Goal: Task Accomplishment & Management: Use online tool/utility

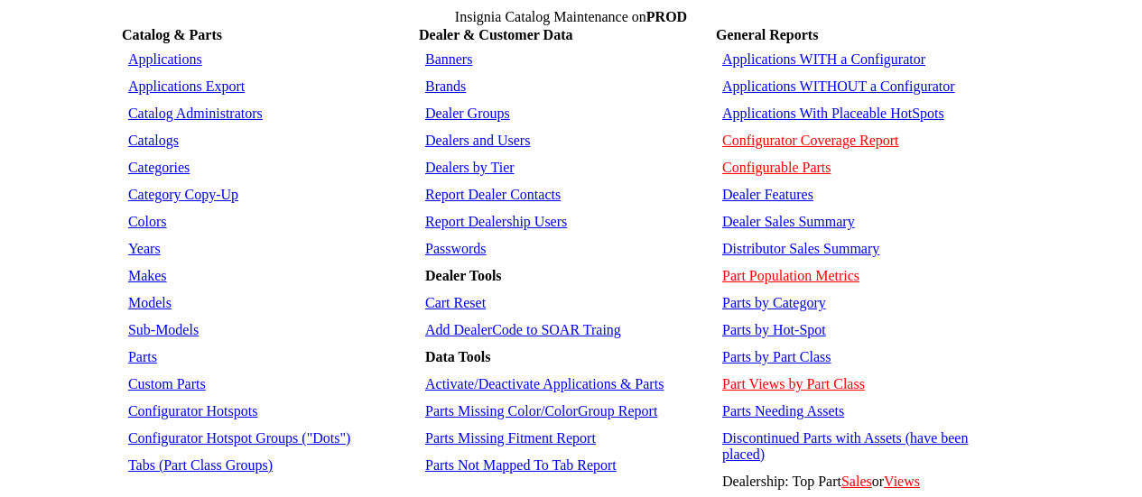
click at [838, 79] on link "Applications WITHOUT a Configurator" at bounding box center [838, 86] width 233 height 15
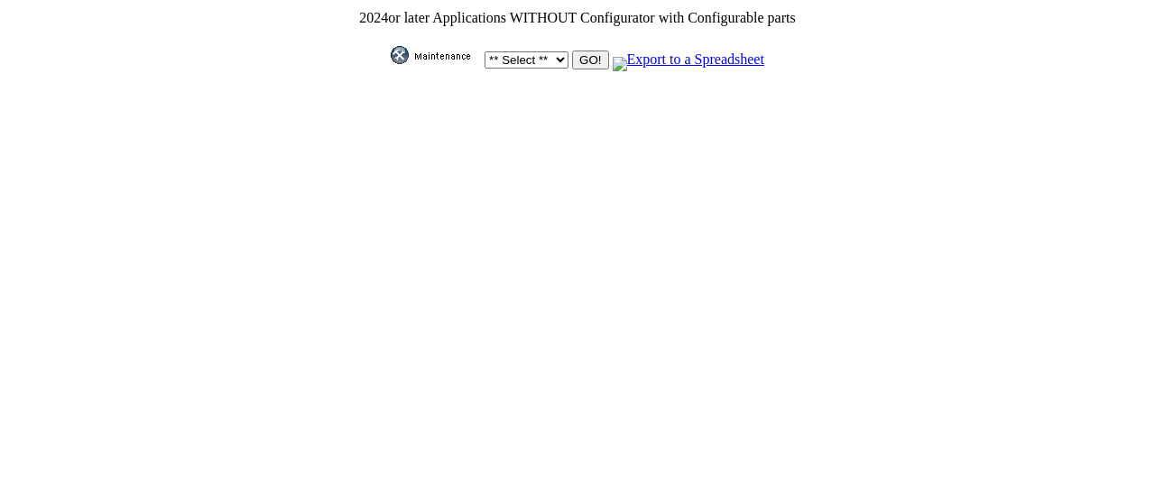
click at [551, 51] on select "** Select ** Acura Alfa Romeo Audi Bentley BMW DoubleTake [PERSON_NAME] Honda H…" at bounding box center [527, 59] width 84 height 17
select select "2"
click at [485, 51] on select "** Select ** Acura Alfa Romeo Audi Bentley BMW DoubleTake [PERSON_NAME] Honda H…" at bounding box center [527, 59] width 84 height 17
click at [589, 64] on td "** Select ** Acura Alfa Romeo Audi Bentley BMW DoubleTake Ford GM Honda Hyundai…" at bounding box center [577, 50] width 438 height 43
click at [587, 60] on input "GO!" at bounding box center [590, 60] width 36 height 19
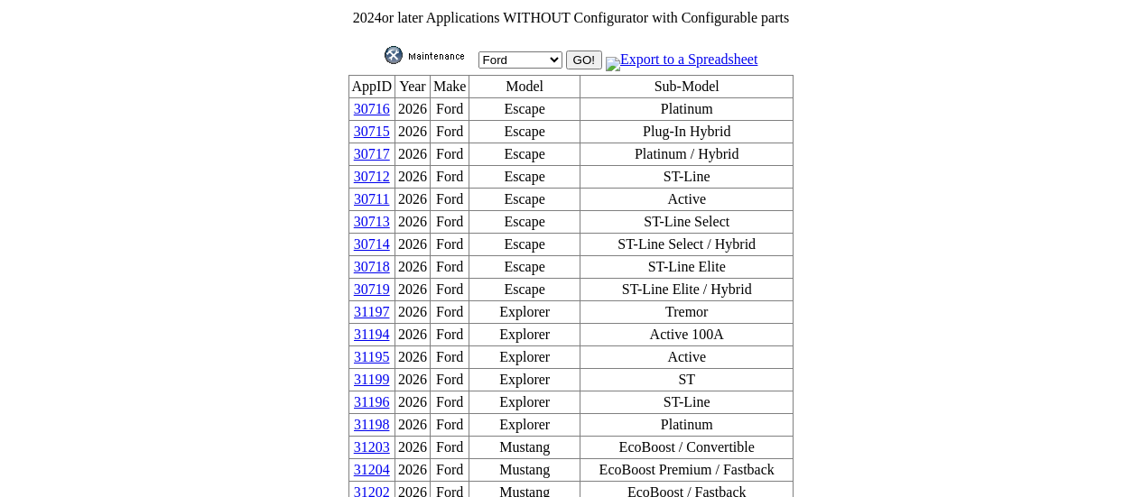
click at [390, 135] on link "30715" at bounding box center [372, 131] width 36 height 15
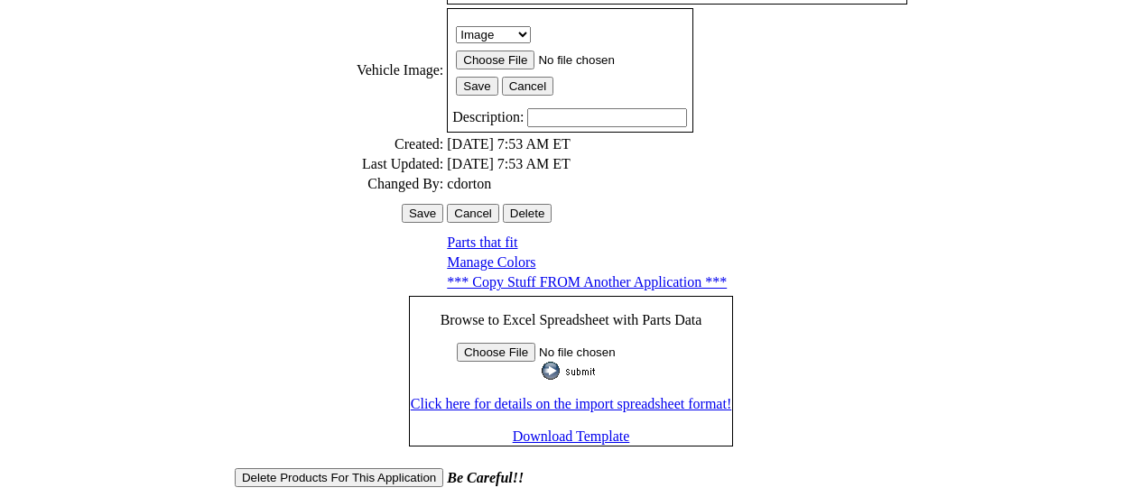
scroll to position [590, 0]
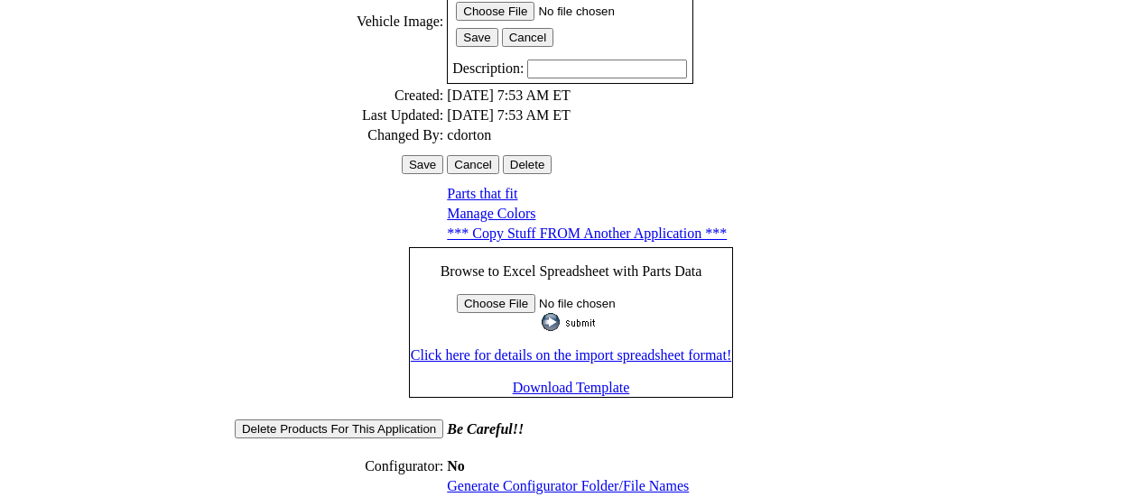
click at [565, 478] on link "Generate Configurator Folder/File Names" at bounding box center [568, 485] width 242 height 15
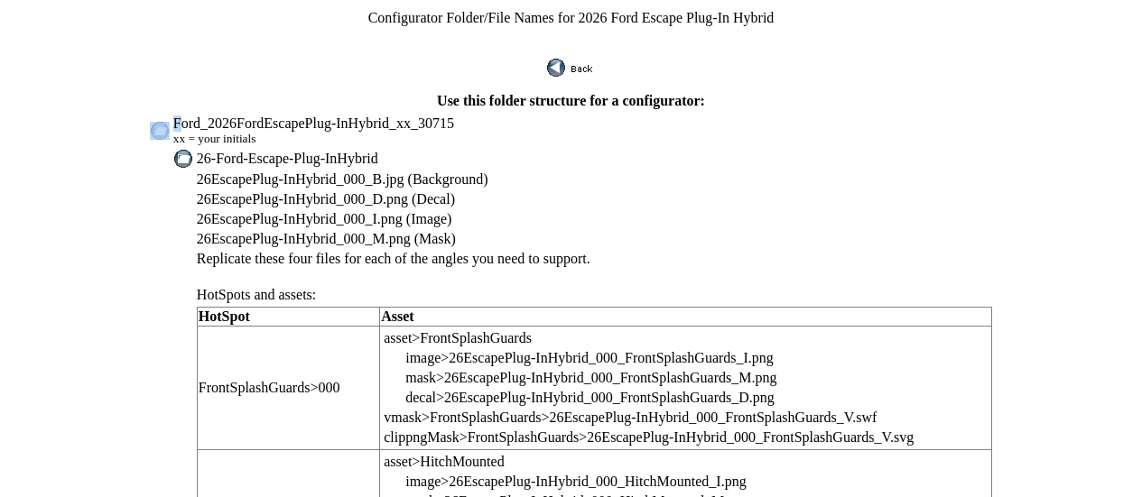
drag, startPoint x: 221, startPoint y: 112, endPoint x: 319, endPoint y: 106, distance: 97.7
drag, startPoint x: 227, startPoint y: 90, endPoint x: 215, endPoint y: 98, distance: 14.3
click at [227, 92] on td "Use this folder structure for a configurator:" at bounding box center [570, 101] width 849 height 18
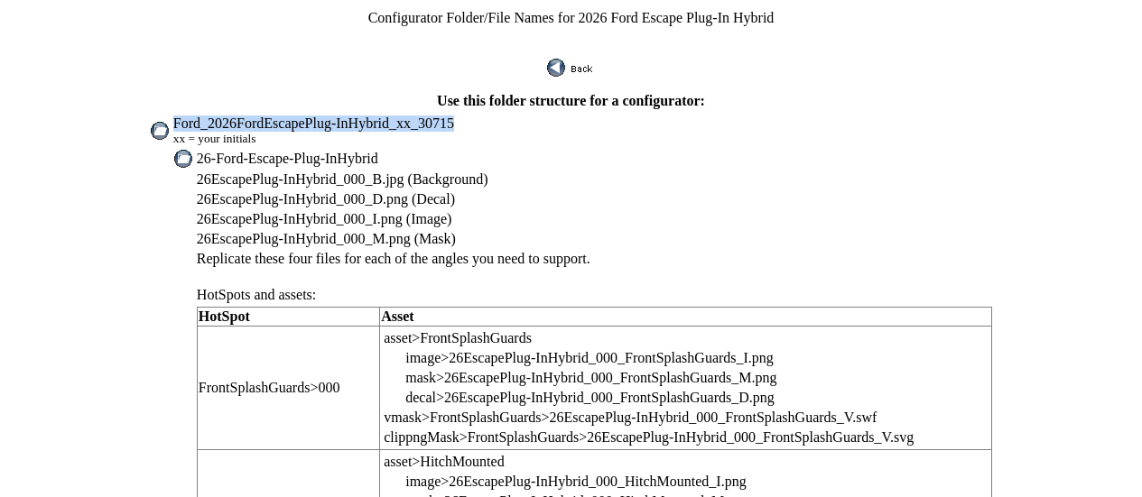
drag, startPoint x: 219, startPoint y: 115, endPoint x: 487, endPoint y: 116, distance: 268.0
click at [493, 116] on td "Ford_2026FordEscapePlug-InHybrid_xx_30715 xx = your initials" at bounding box center [582, 131] width 820 height 32
copy span "Ford_2026FordEscapePlug-InHybrid_xx_30715"
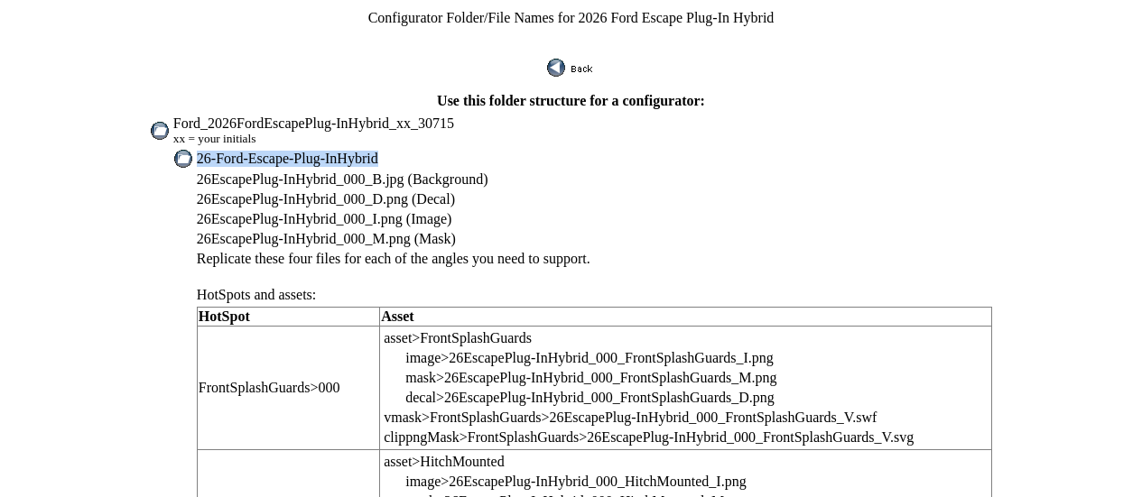
drag, startPoint x: 243, startPoint y: 146, endPoint x: 437, endPoint y: 138, distance: 194.2
click at [437, 149] on td "26-Ford-Escape-Plug-InHybrid" at bounding box center [594, 159] width 797 height 20
copy span "26-Ford-Escape-Plug-InHybrid"
drag, startPoint x: 242, startPoint y: 170, endPoint x: 361, endPoint y: 169, distance: 119.1
click at [361, 171] on span "26EscapePlug-InHybrid_000_B.jpg (Background)" at bounding box center [343, 178] width 292 height 15
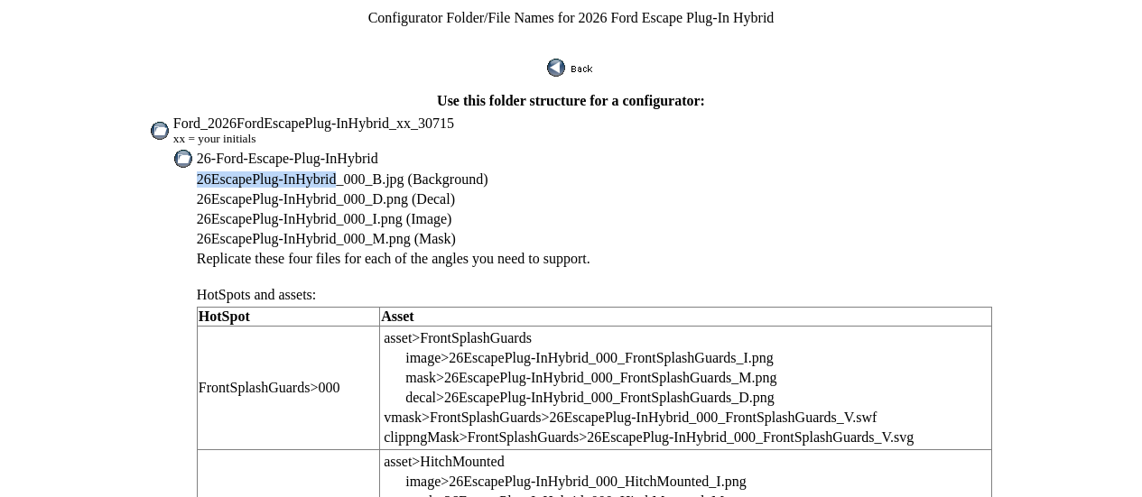
copy span "26EscapePlug-InHybrid"
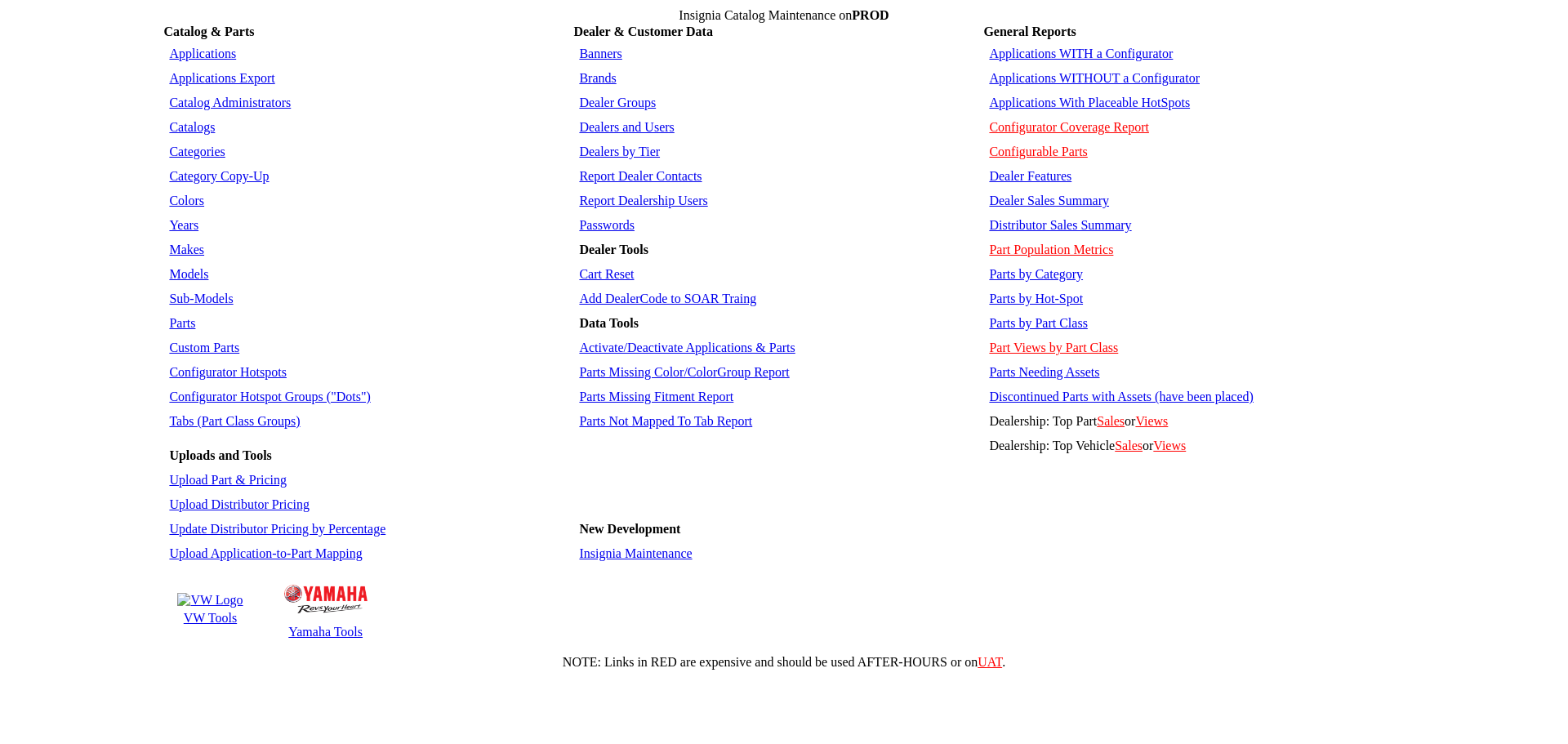
click at [1071, 72] on link "Applications WITHOUT a Configurator" at bounding box center [1094, 78] width 211 height 14
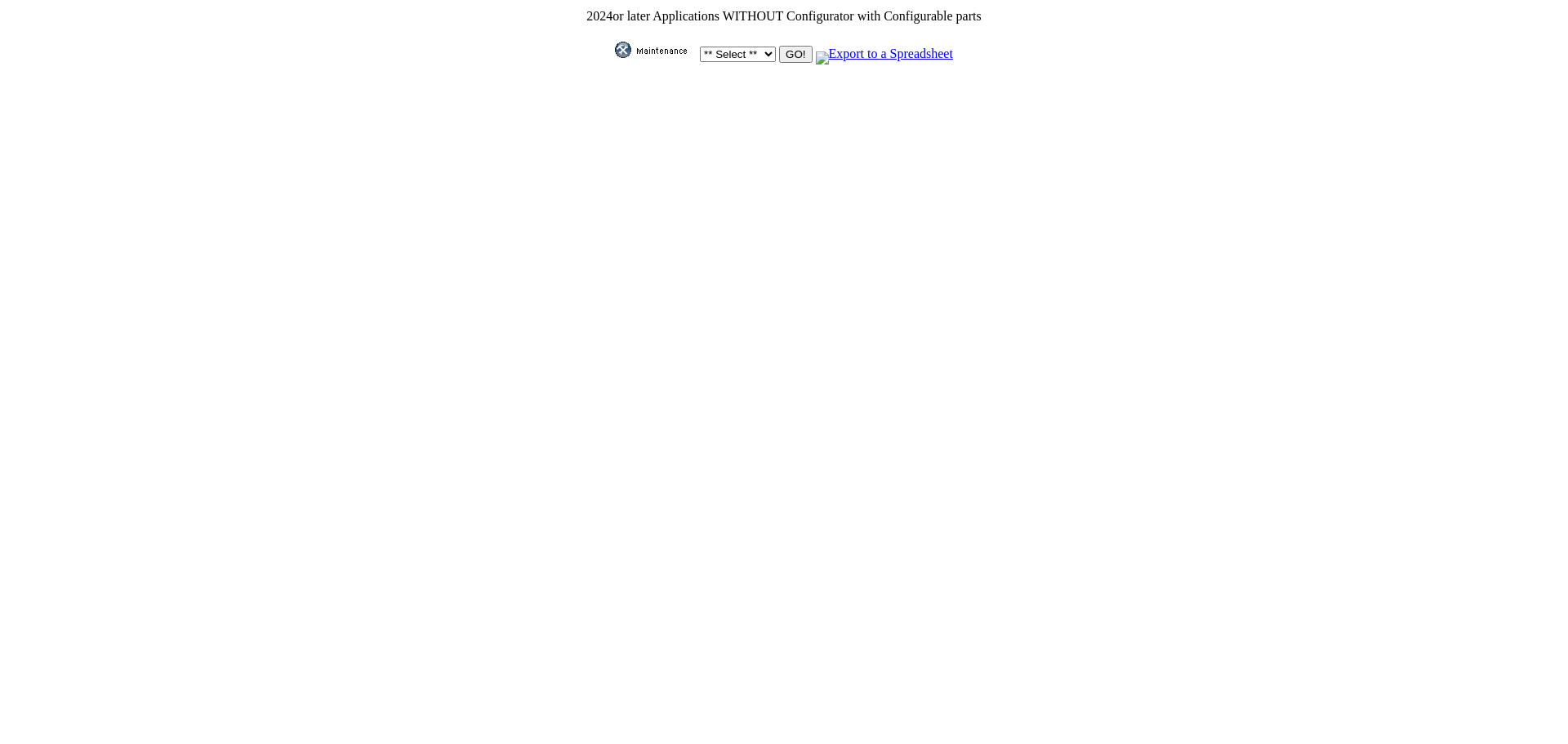
click at [755, 46] on select "** Select ** Acura Alfa Romeo Audi Bentley BMW DoubleTake Ford GM Honda Hyundai…" at bounding box center [737, 53] width 76 height 15
select select "550"
click at [699, 46] on select "** Select ** Acura Alfa Romeo Audi Bentley BMW DoubleTake Ford GM Honda Hyundai…" at bounding box center [737, 53] width 76 height 15
click at [780, 50] on input "GO!" at bounding box center [795, 54] width 33 height 17
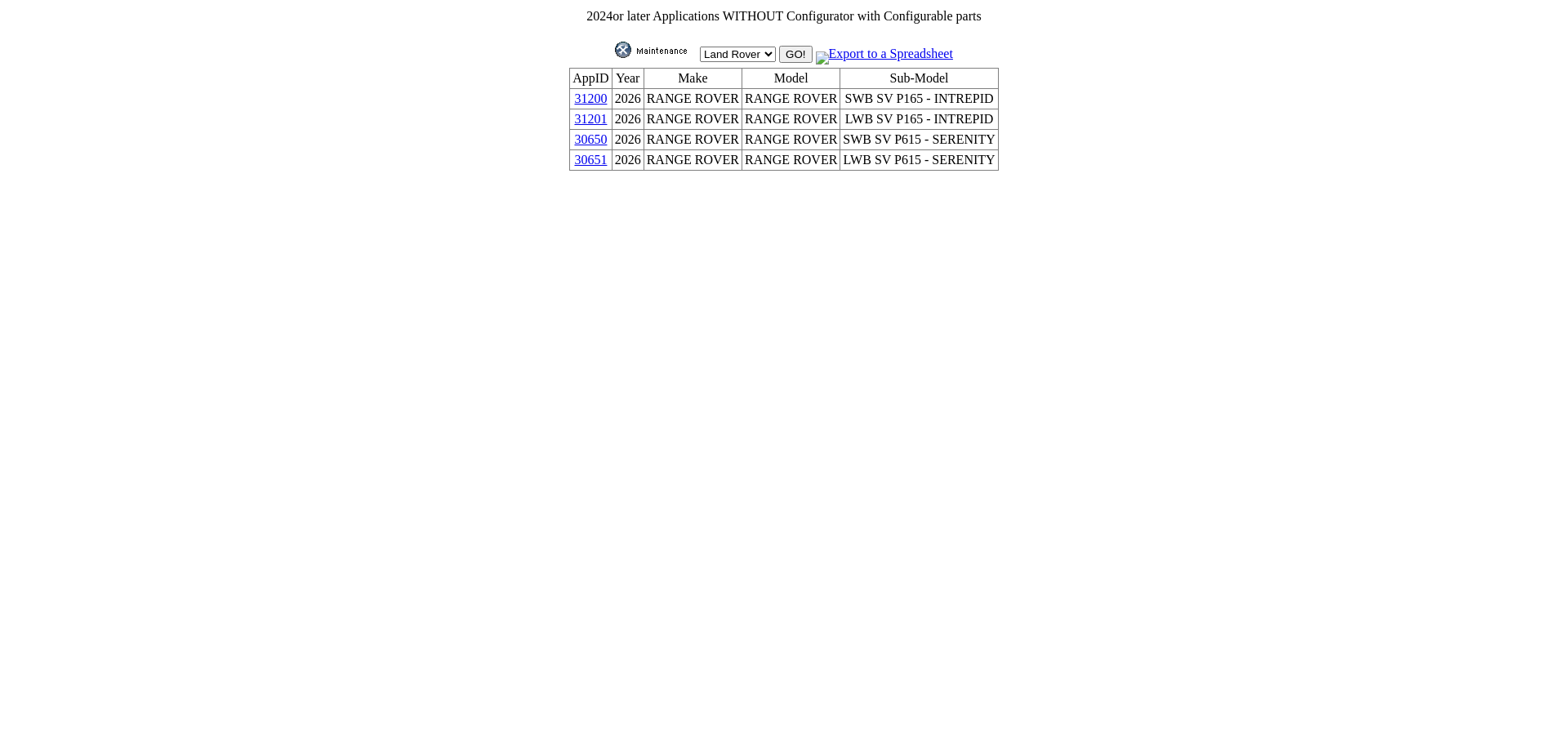
click at [206, 180] on html "2024 or later Applications WITHOUT Configurator with Configurable parts ** Sele…" at bounding box center [784, 90] width 1568 height 180
click at [607, 99] on link "31200" at bounding box center [590, 98] width 33 height 14
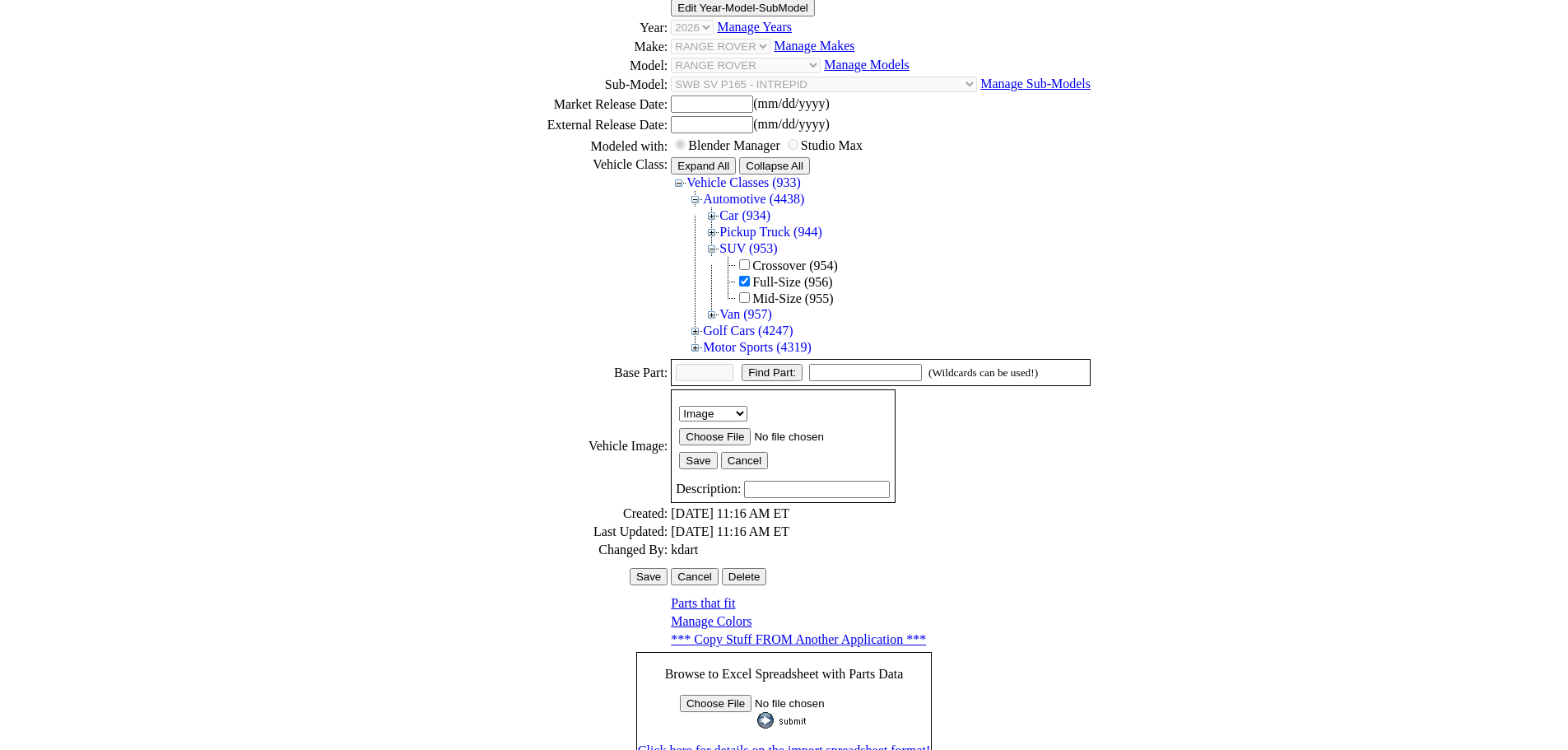
scroll to position [229, 0]
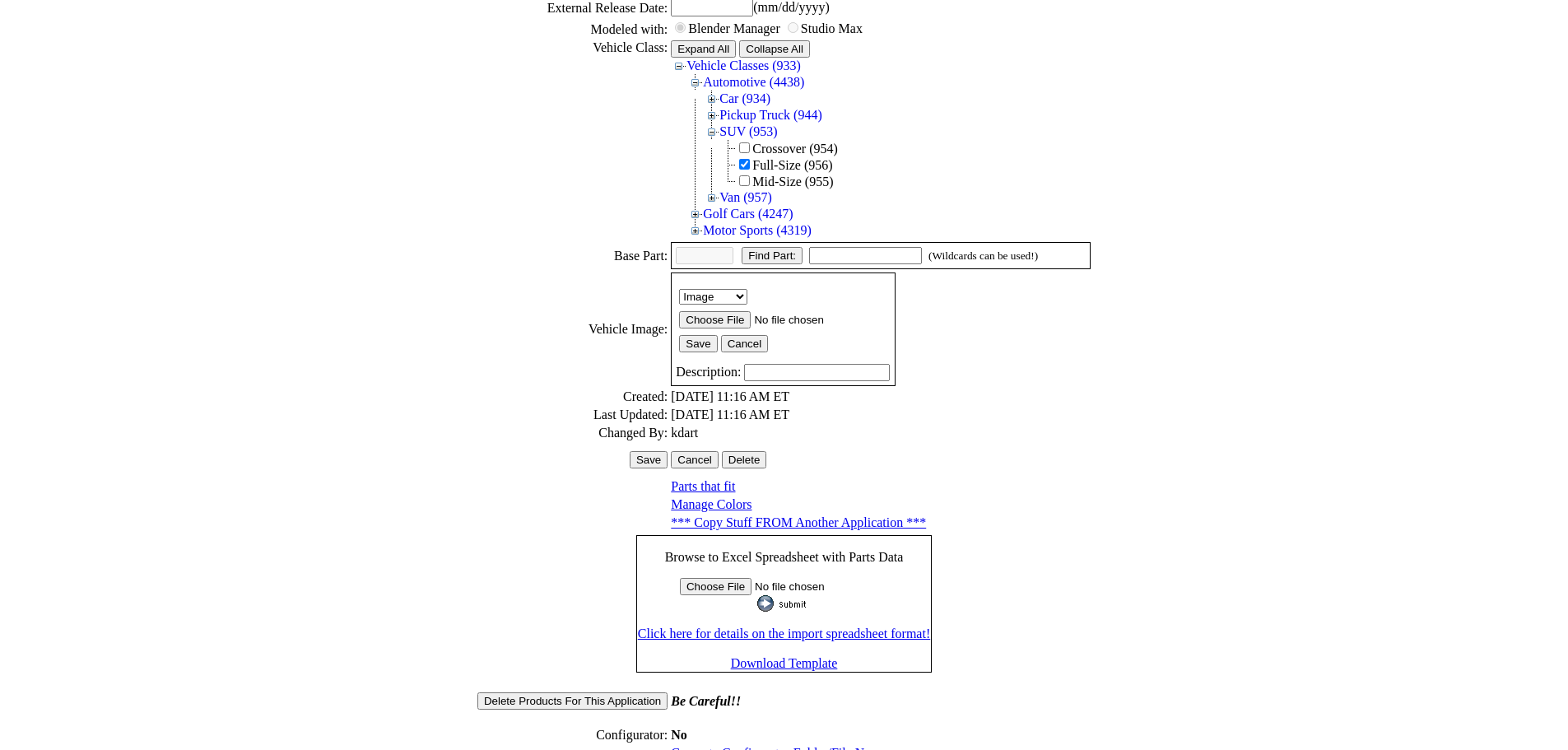
click at [765, 746] on link "Generate Configurator Folder/File Names" at bounding box center [782, 753] width 221 height 14
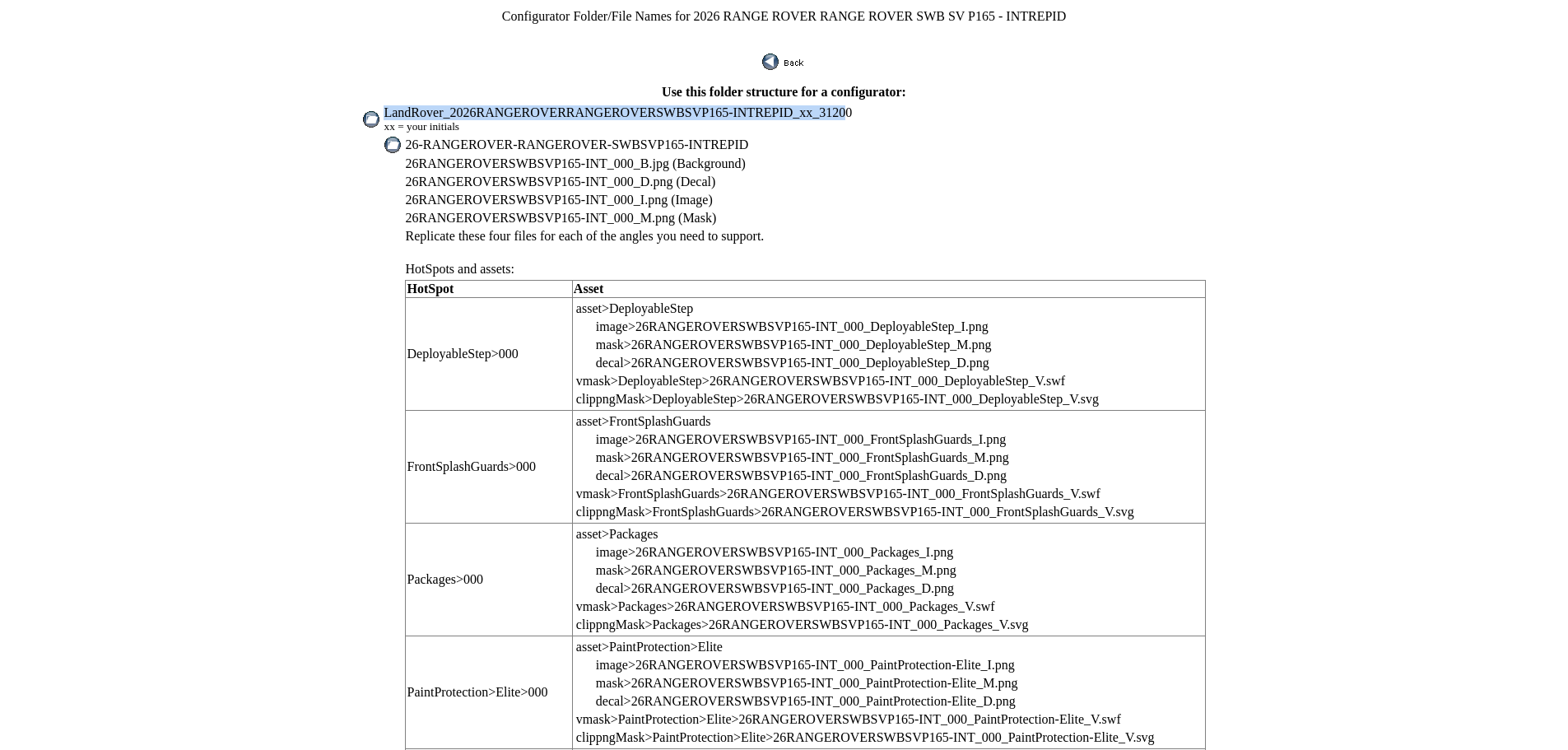
drag, startPoint x: 431, startPoint y: 104, endPoint x: 832, endPoint y: 106, distance: 401.0
click at [832, 106] on span "LandRover_2026RANGEROVERRANGEROVERSWBSVP165-INTREPID_xx_31200" at bounding box center [618, 112] width 469 height 14
drag, startPoint x: 848, startPoint y: 105, endPoint x: 815, endPoint y: 108, distance: 33.1
click at [815, 108] on td "LandRover_2026RANGEROVERRANGEROVERSWBSVP165-INTREPID_xx_31200 xx = your initials" at bounding box center [794, 120] width 823 height 29
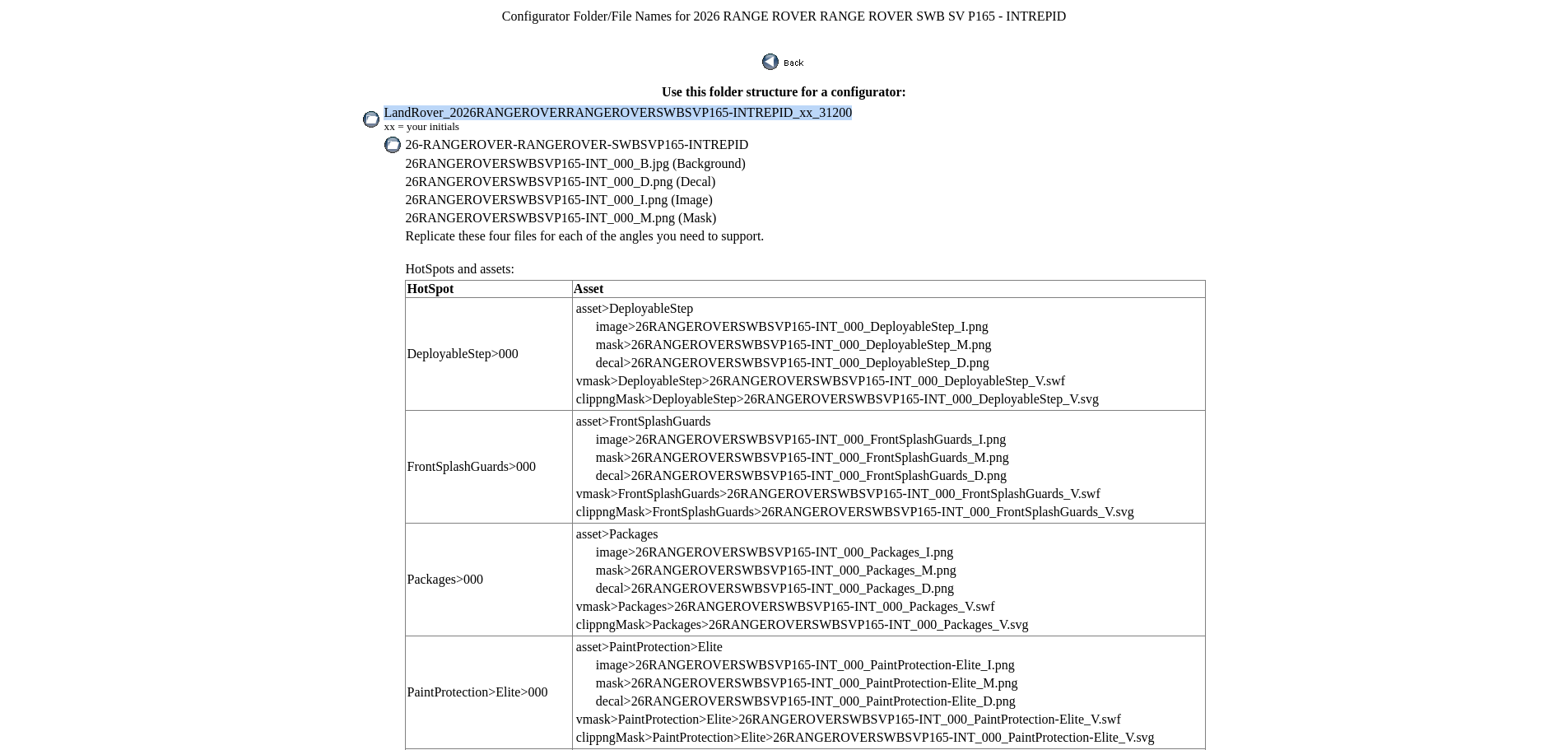
drag, startPoint x: 431, startPoint y: 99, endPoint x: 856, endPoint y: 102, distance: 425.0
click at [856, 105] on td "LandRover_2026RANGEROVERRANGEROVERSWBSVP165-INTREPID_xx_31200 xx = your initials" at bounding box center [794, 120] width 823 height 29
copy span "LandRover_2026RANGEROVERRANGEROVERSWBSVP165-INTREPID_xx_31200"
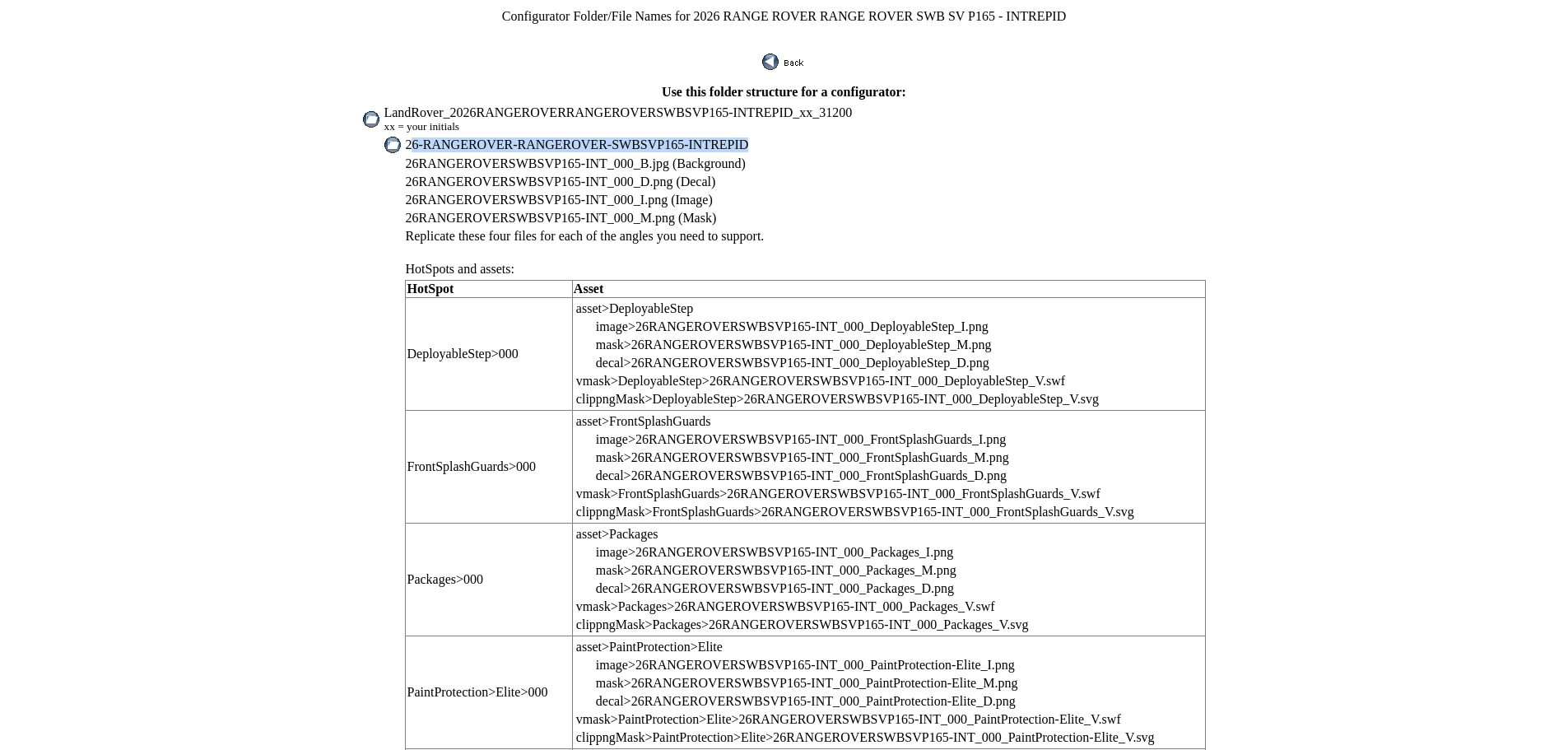
drag, startPoint x: 456, startPoint y: 128, endPoint x: 754, endPoint y: 126, distance: 298.0
click at [754, 136] on td "26-RANGEROVER-RANGEROVER-SWBSVP165-INTREPID" at bounding box center [805, 145] width 802 height 18
copy span "6-RANGEROVER-RANGEROVER-SWBSVP165-INTREPID"
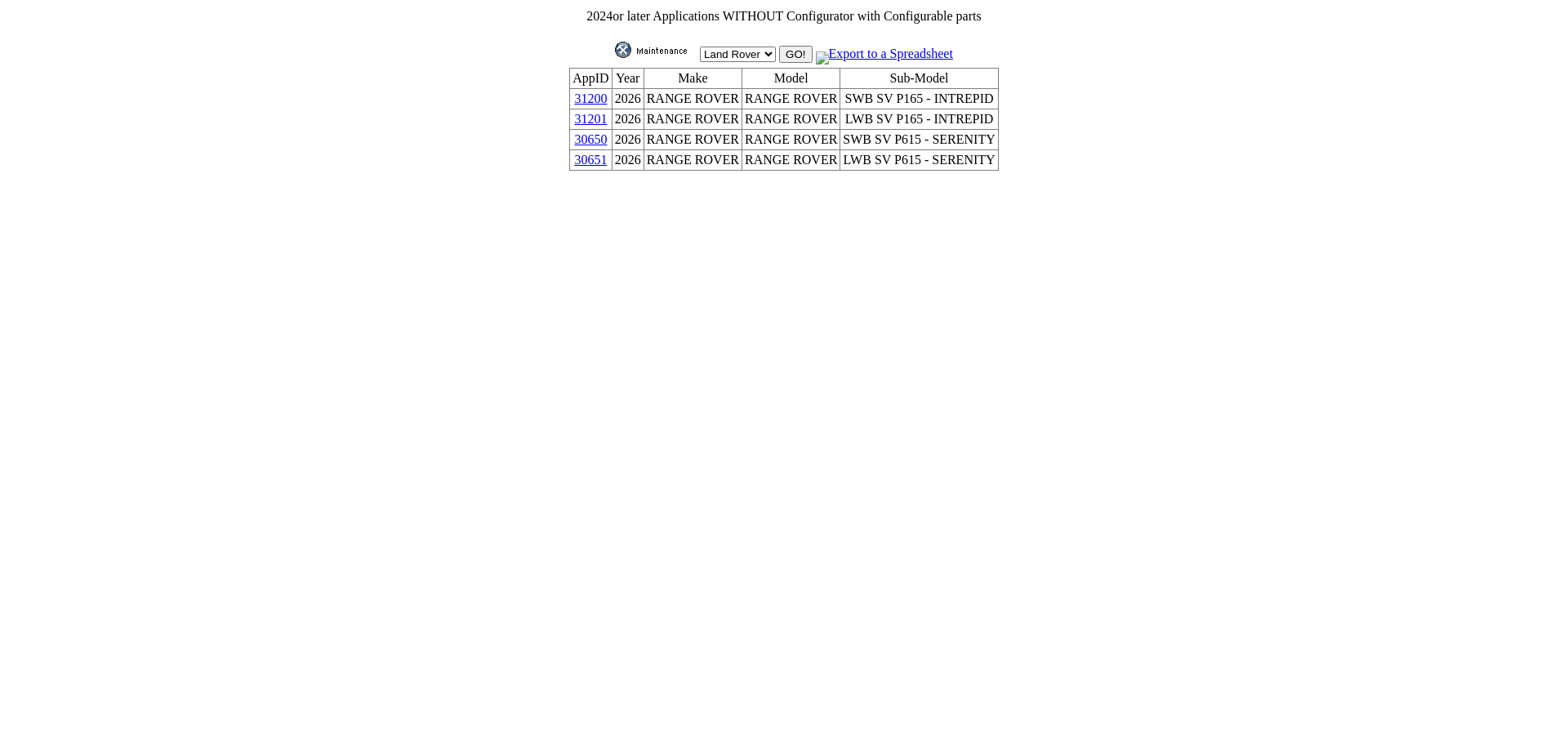
click at [607, 120] on link "31201" at bounding box center [590, 119] width 33 height 14
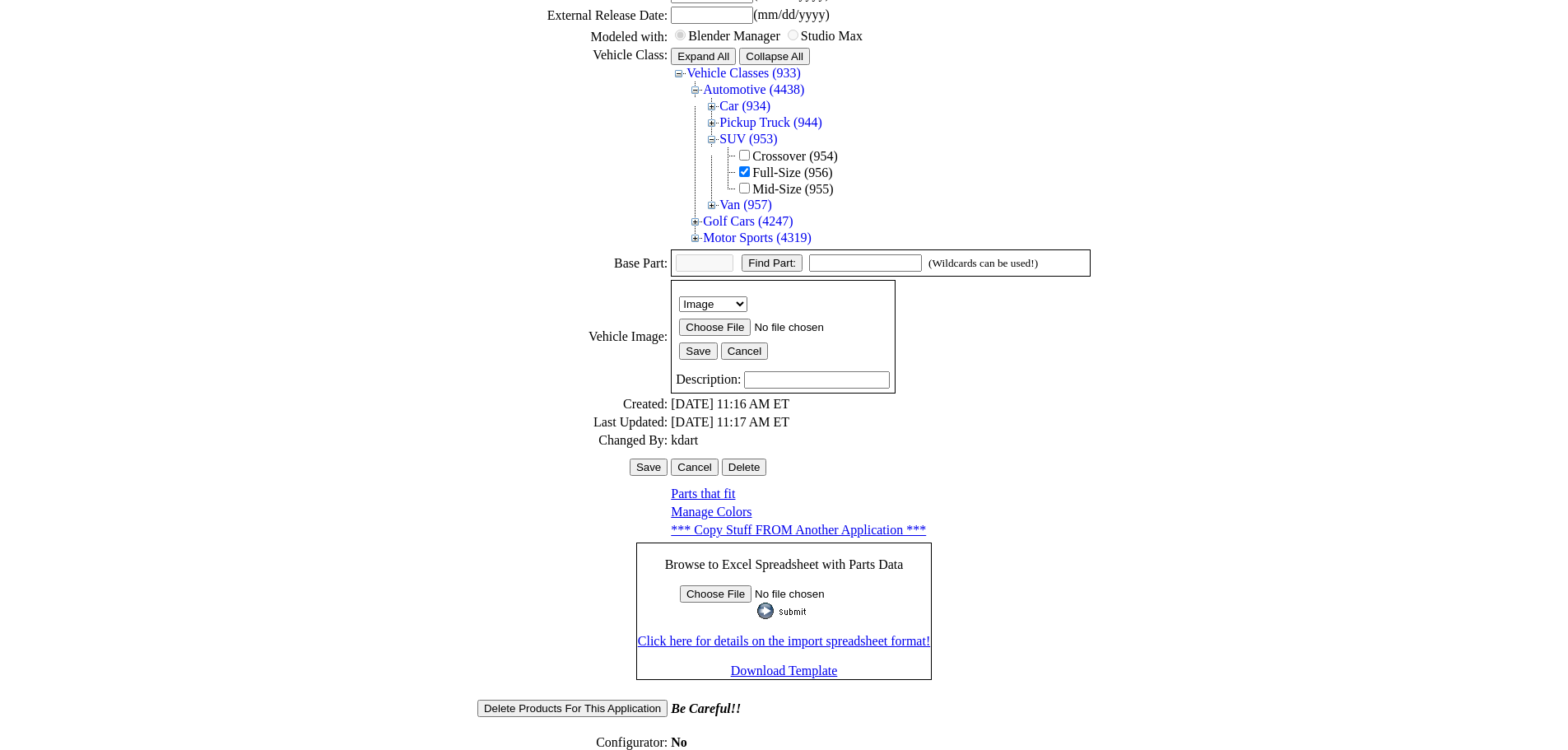
scroll to position [229, 0]
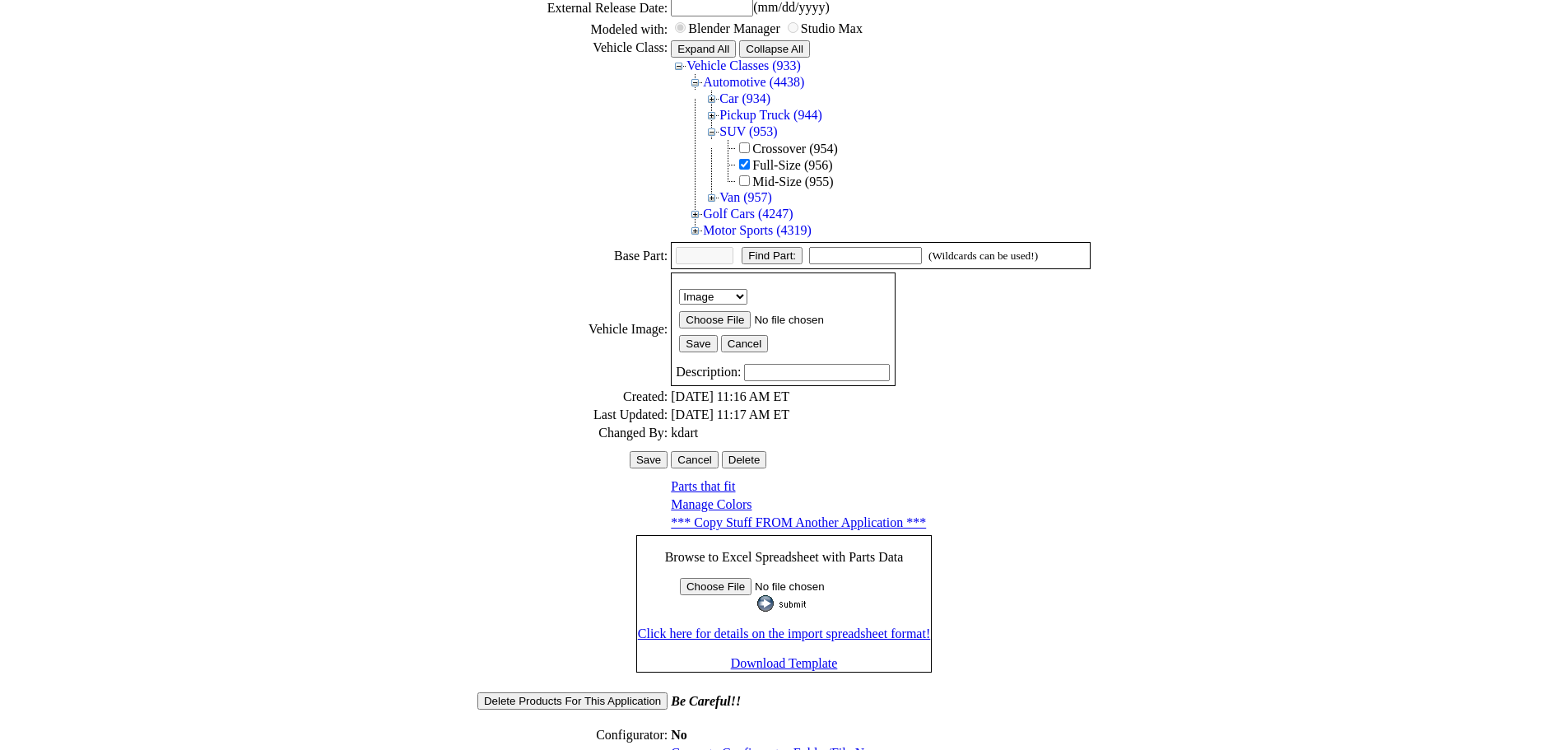
click at [758, 746] on link "Generate Configurator Folder/File Names" at bounding box center [782, 753] width 221 height 14
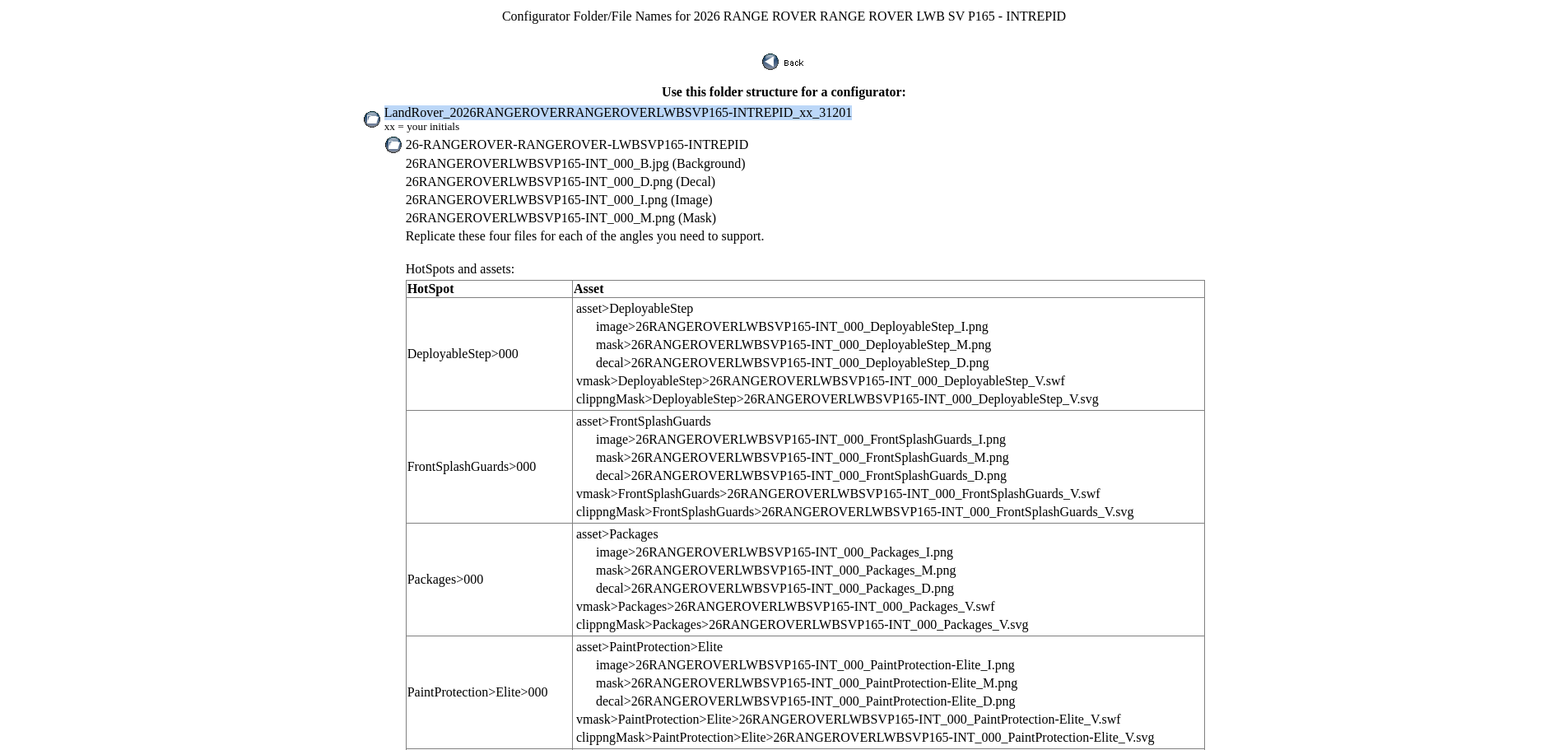
drag, startPoint x: 434, startPoint y: 99, endPoint x: 785, endPoint y: 102, distance: 351.0
click at [864, 105] on td "LandRover_2026RANGEROVERRANGEROVERLWBSVP165-INTREPID_xx_31201 xx = your initials" at bounding box center [795, 120] width 823 height 29
copy span "LandRover_2026RANGEROVERRANGEROVERLWBSVP165-INTREPID_xx_31201"
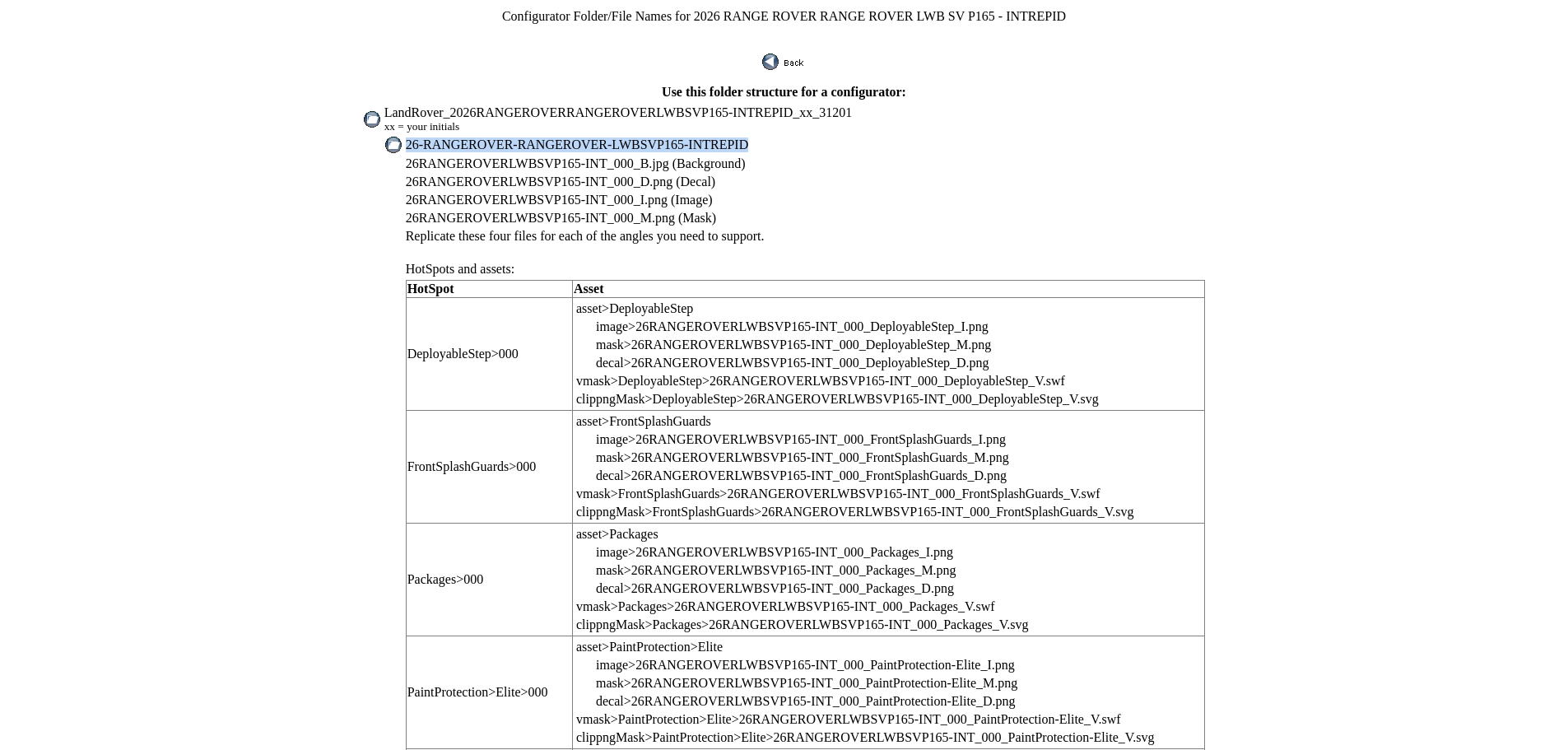
drag, startPoint x: 453, startPoint y: 130, endPoint x: 797, endPoint y: 134, distance: 344.0
click at [797, 136] on td "26-RANGEROVER-RANGEROVER-LWBSVP165-INTREPID" at bounding box center [805, 145] width 802 height 18
copy span "26-RANGEROVER-RANGEROVER-LWBSVP165-INTREPID"
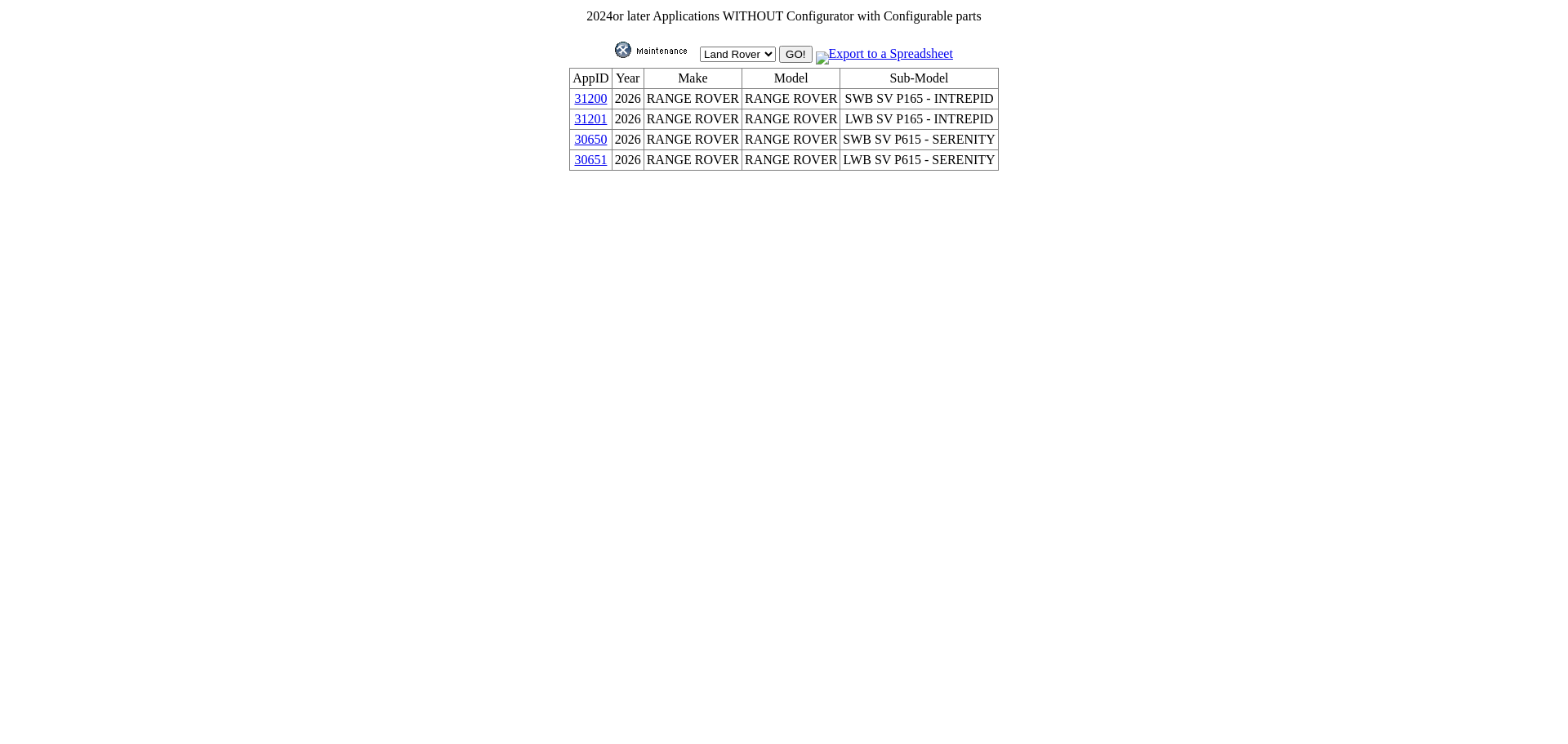
click at [607, 138] on link "30650" at bounding box center [590, 138] width 33 height 14
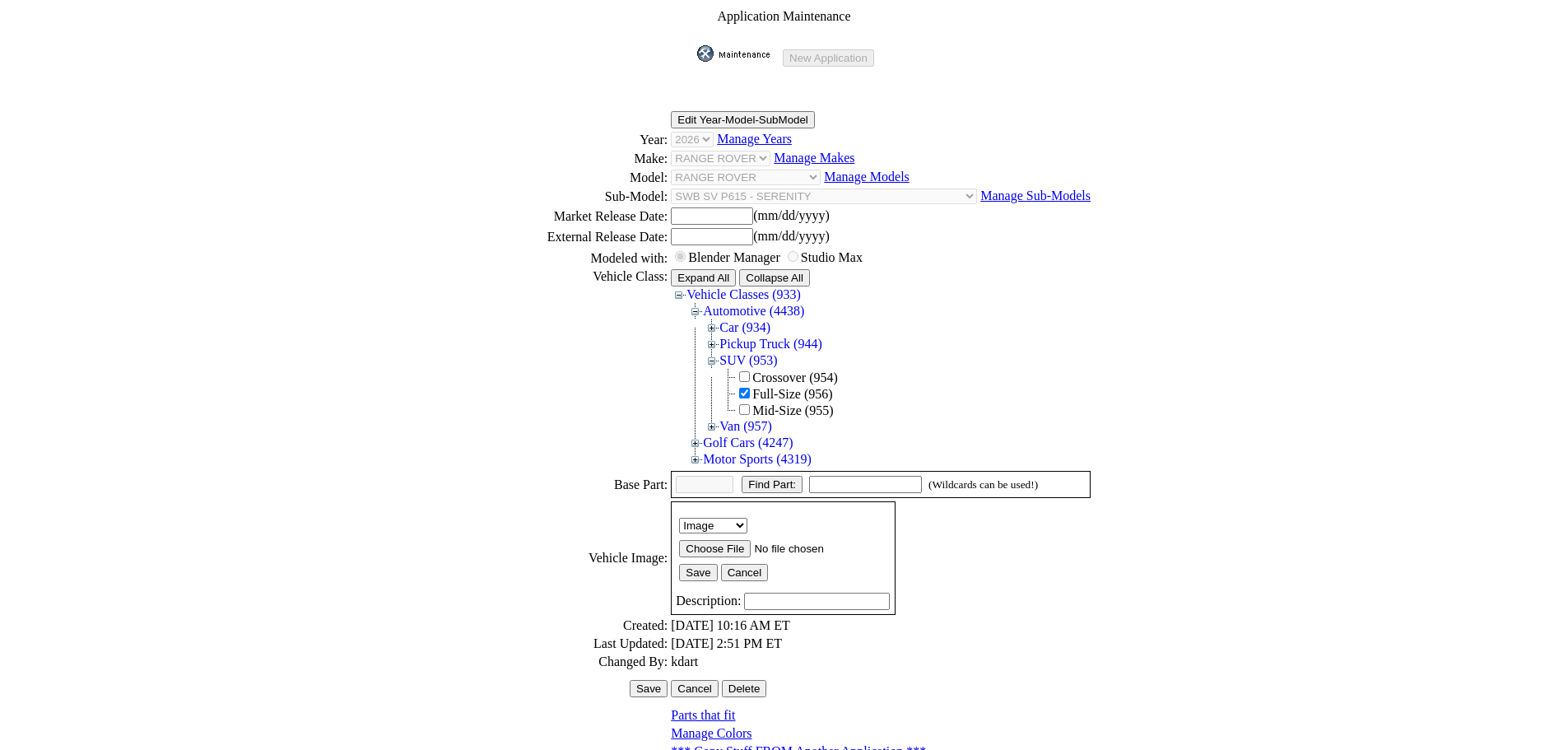
scroll to position [229, 0]
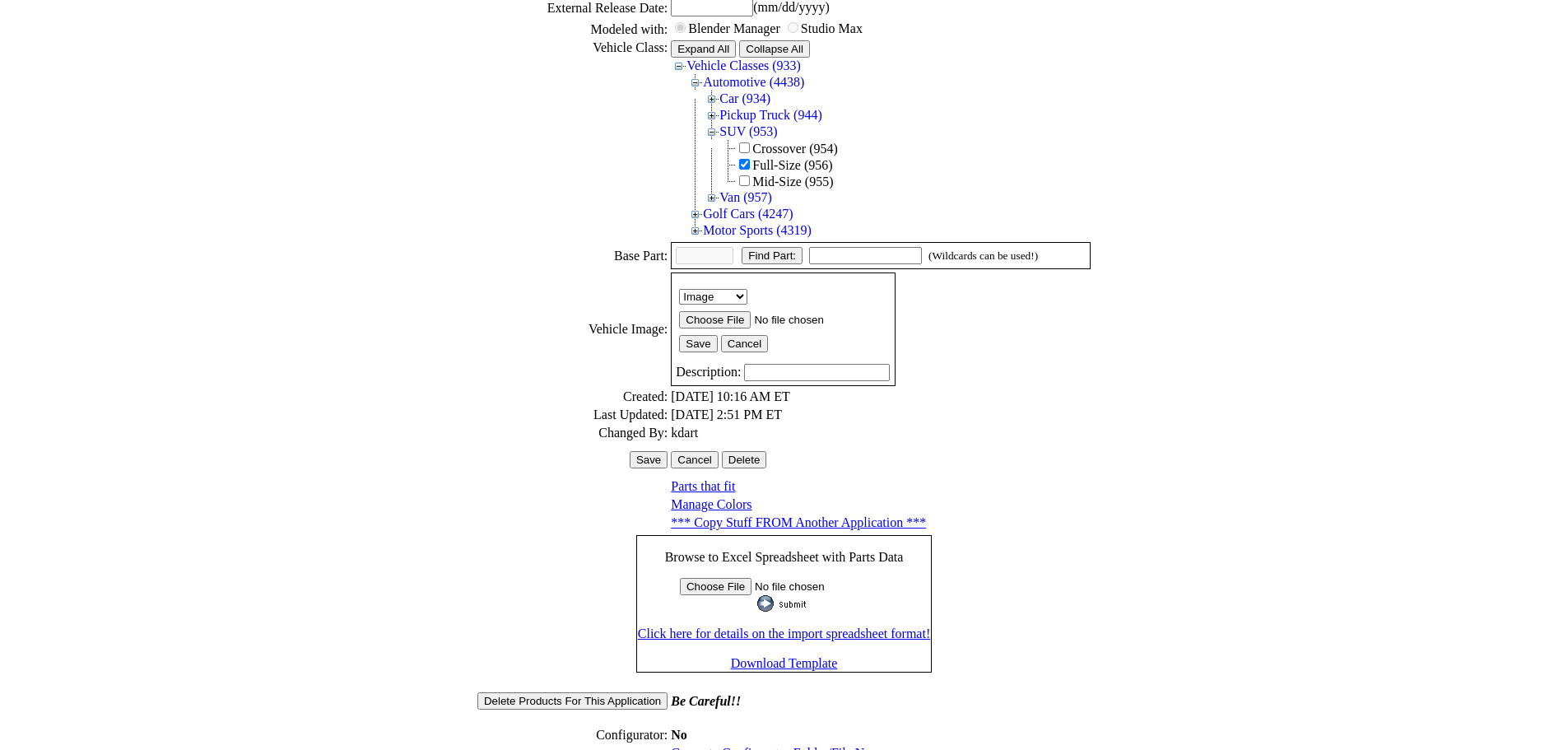
click at [775, 746] on link "Generate Configurator Folder/File Names" at bounding box center [782, 753] width 221 height 14
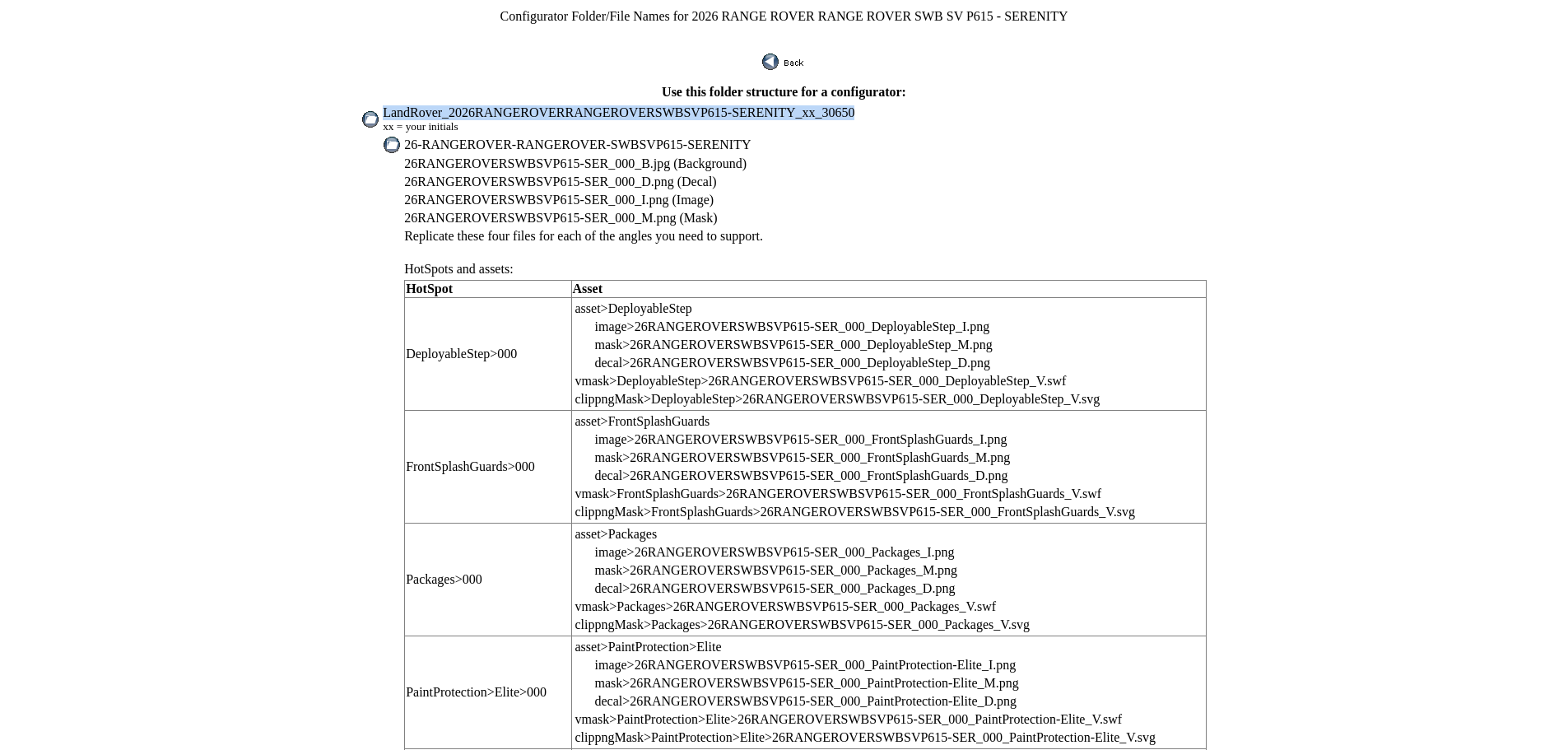
drag, startPoint x: 431, startPoint y: 102, endPoint x: 846, endPoint y: 106, distance: 415.0
click at [846, 106] on td "LandRover_2026RANGEROVERRANGEROVERSWBSVP615-SERENITY_xx_30650 xx = your initials" at bounding box center [794, 120] width 826 height 29
copy span "LandRover_2026RANGEROVERRANGEROVERSWBSVP615-SERENITY_xx_30650"
click at [455, 138] on span "26-RANGEROVER-RANGEROVER-SWBSVP615-SERENITY" at bounding box center [577, 144] width 347 height 14
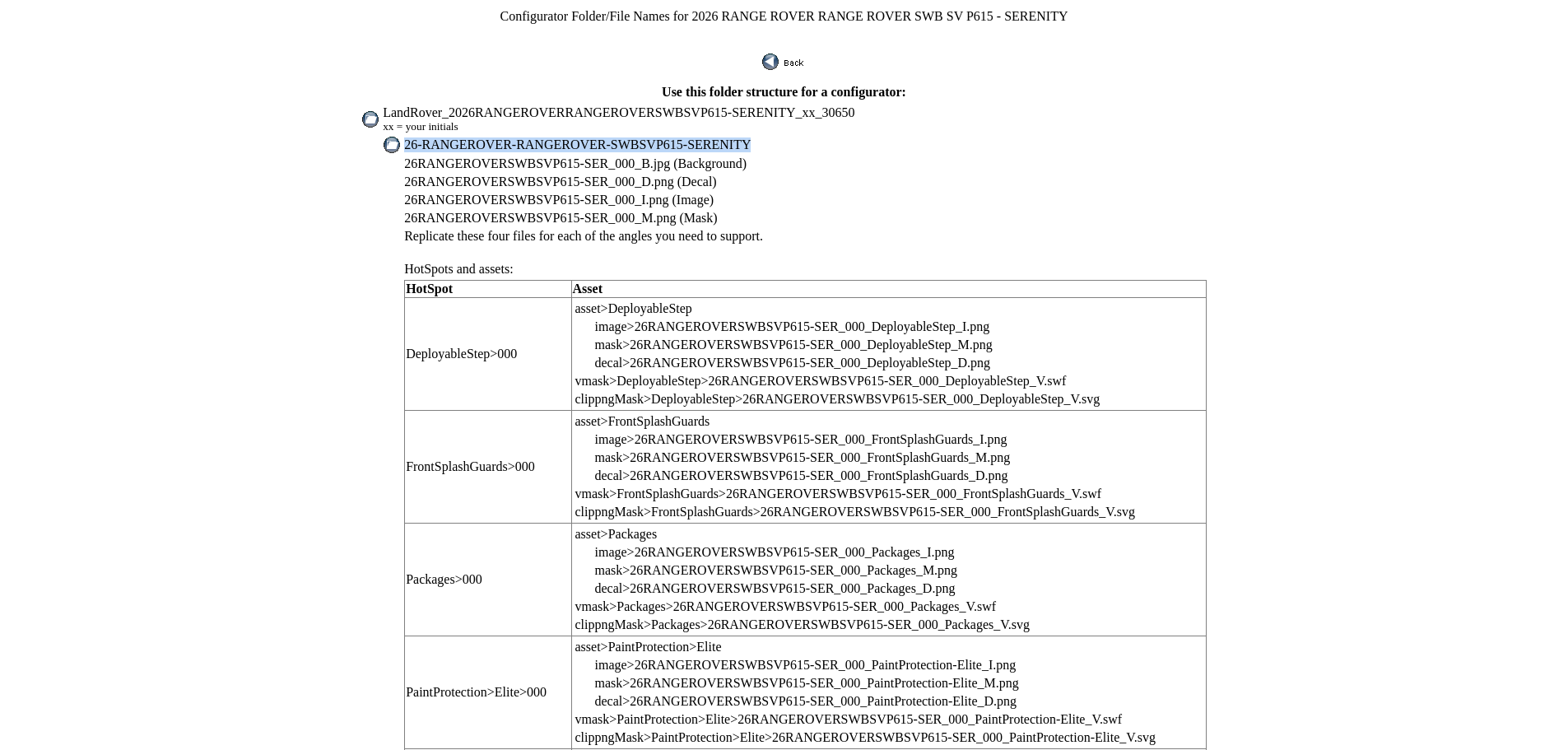
drag, startPoint x: 451, startPoint y: 131, endPoint x: 779, endPoint y: 130, distance: 328.0
click at [779, 136] on td "26-RANGEROVER-RANGEROVER-SWBSVP615-SERENITY" at bounding box center [805, 145] width 805 height 18
copy span "26-RANGEROVER-RANGEROVER-SWBSVP615-SERENITY"
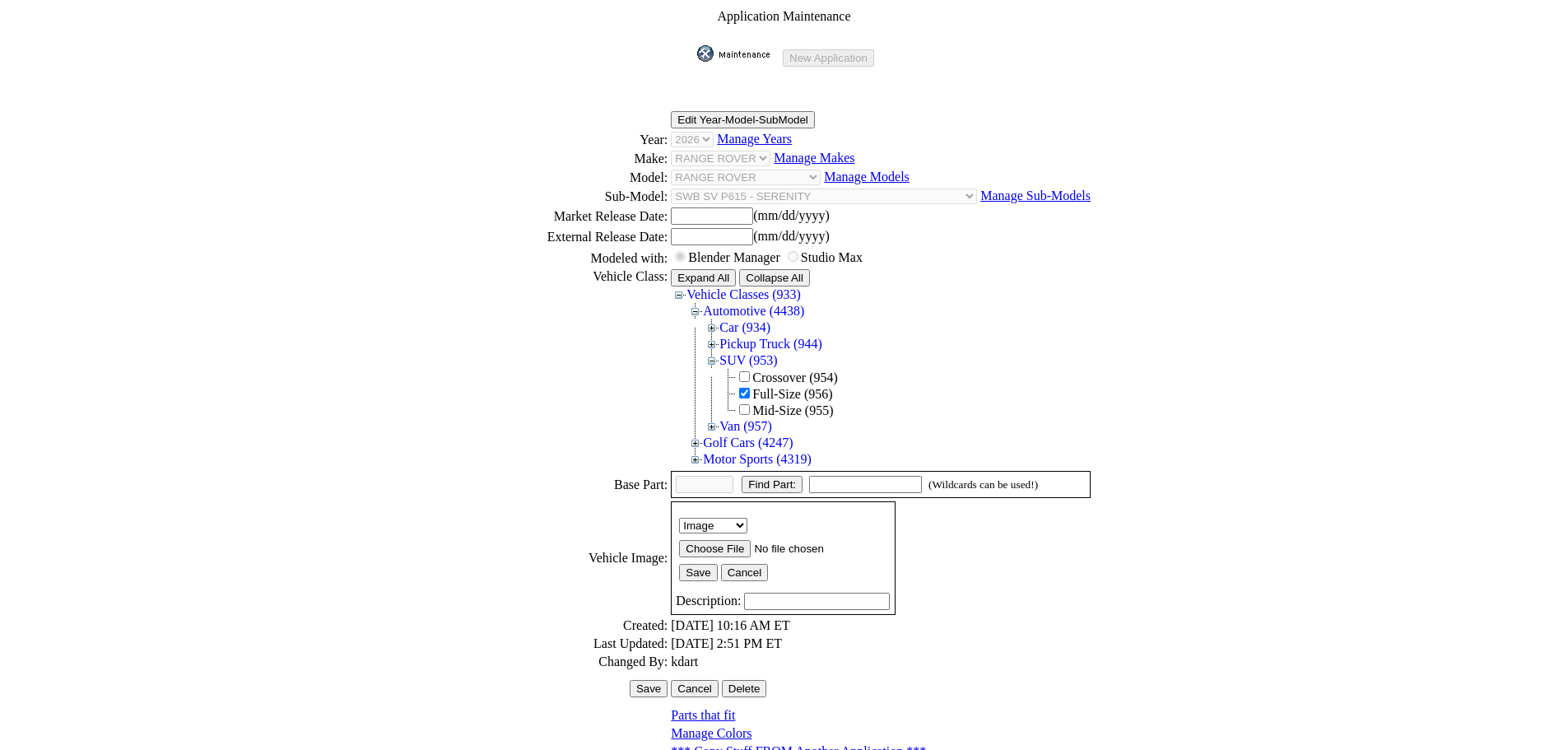
scroll to position [225, 0]
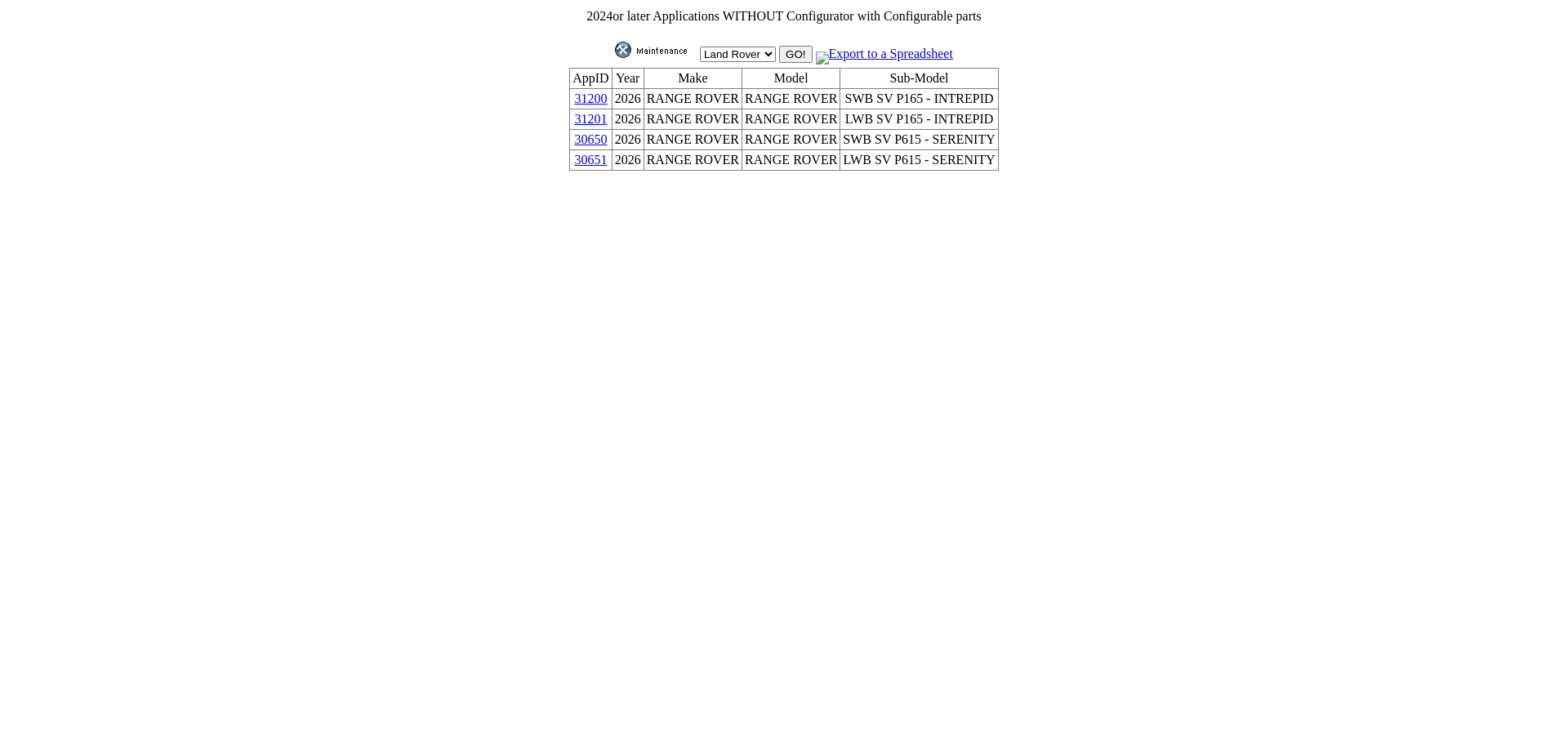
click at [607, 153] on link "30651" at bounding box center [590, 159] width 33 height 14
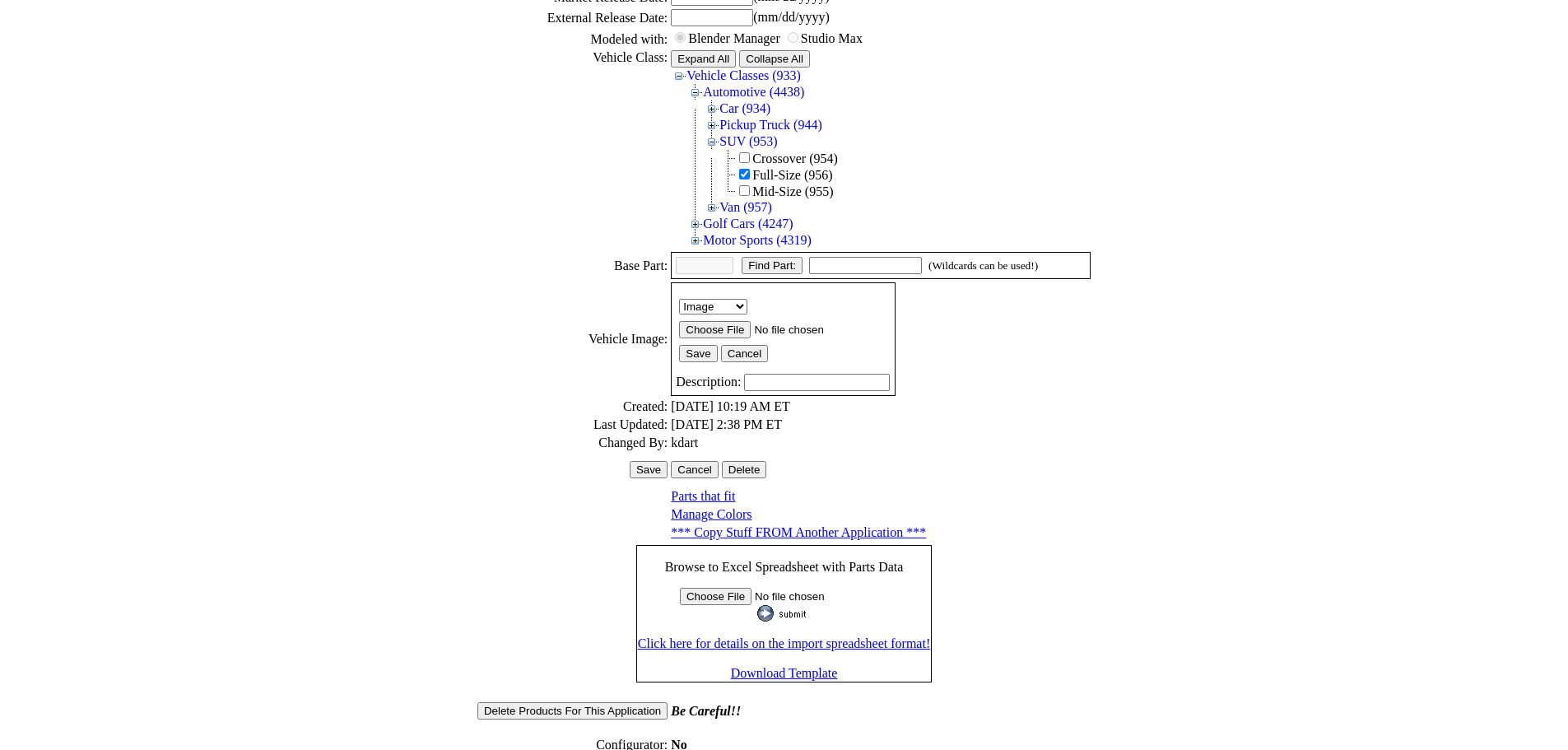
scroll to position [229, 0]
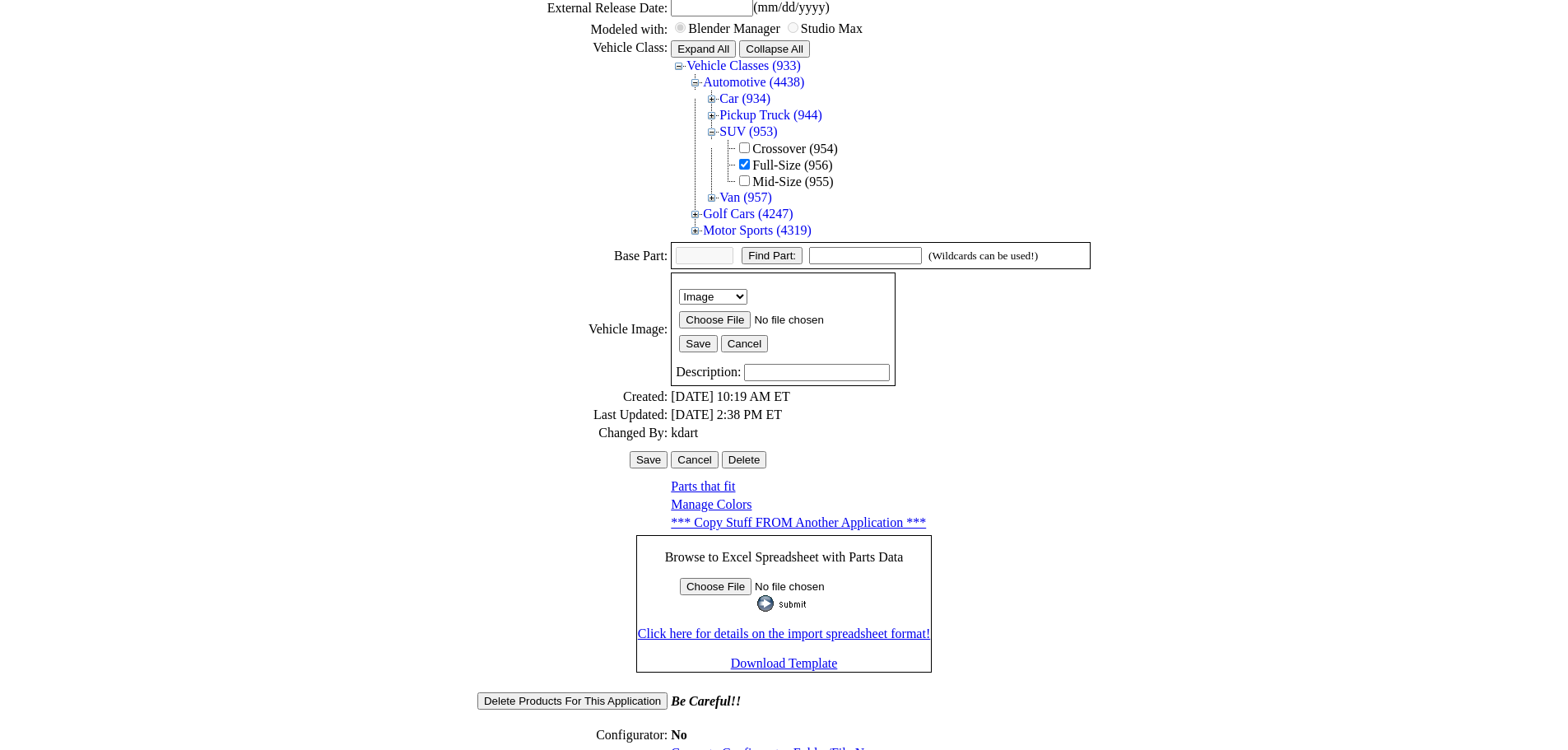
click at [751, 746] on link "Generate Configurator Folder/File Names" at bounding box center [782, 753] width 221 height 14
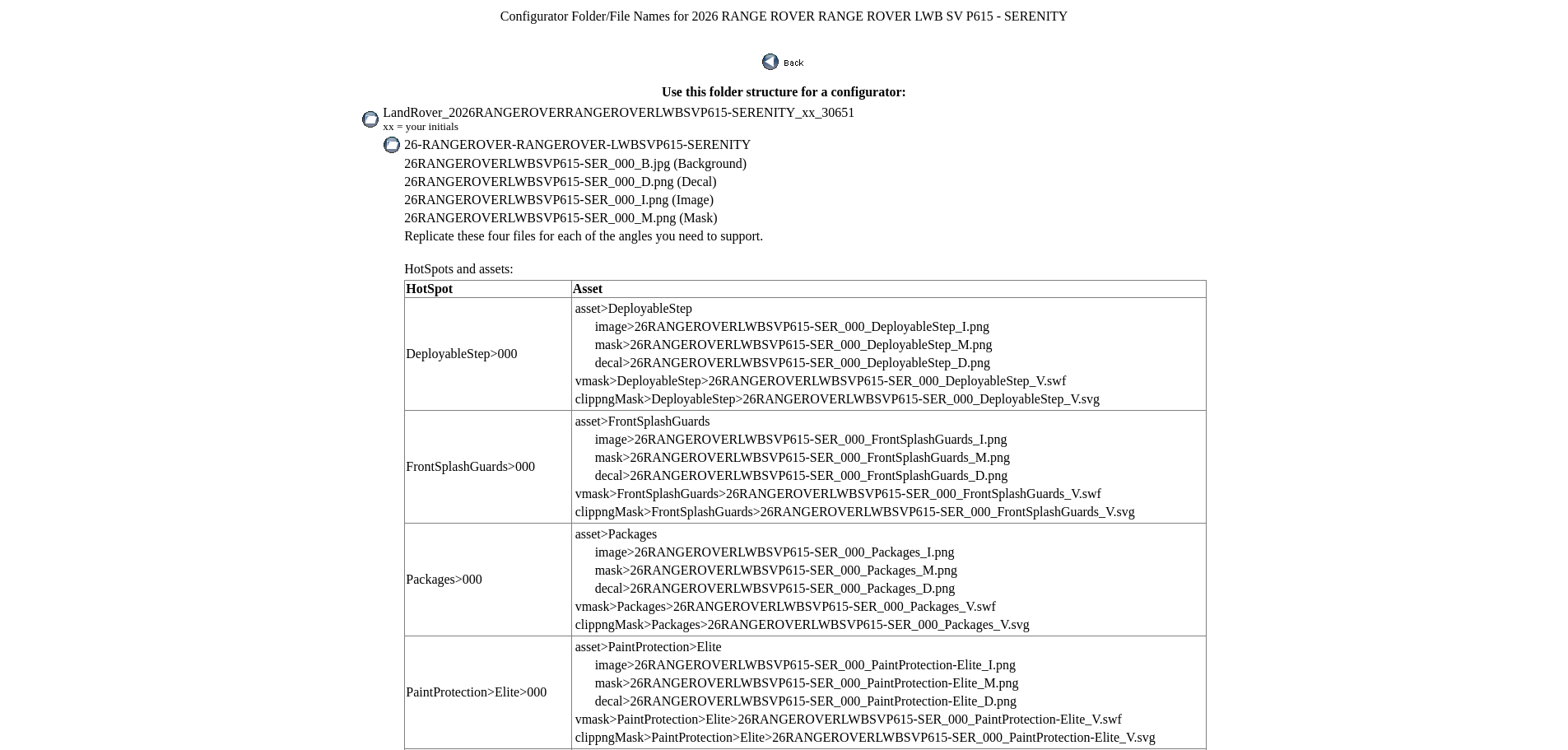
click at [434, 107] on span "LandRover_2026RANGEROVERRANGEROVERLWBSVP615-SERENITY_xx_30651" at bounding box center [618, 112] width 472 height 14
drag, startPoint x: 431, startPoint y: 103, endPoint x: 837, endPoint y: 102, distance: 406.0
click at [837, 105] on td "LandRover_2026RANGEROVERRANGEROVERLWBSVP615-SERENITY_xx_30651 xx = your initials" at bounding box center [794, 120] width 825 height 29
copy span "LandRover_2026RANGEROVERRANGEROVERLWBSVP615-SERENITY_xx_30651"
drag, startPoint x: 452, startPoint y: 132, endPoint x: 778, endPoint y: 132, distance: 326.0
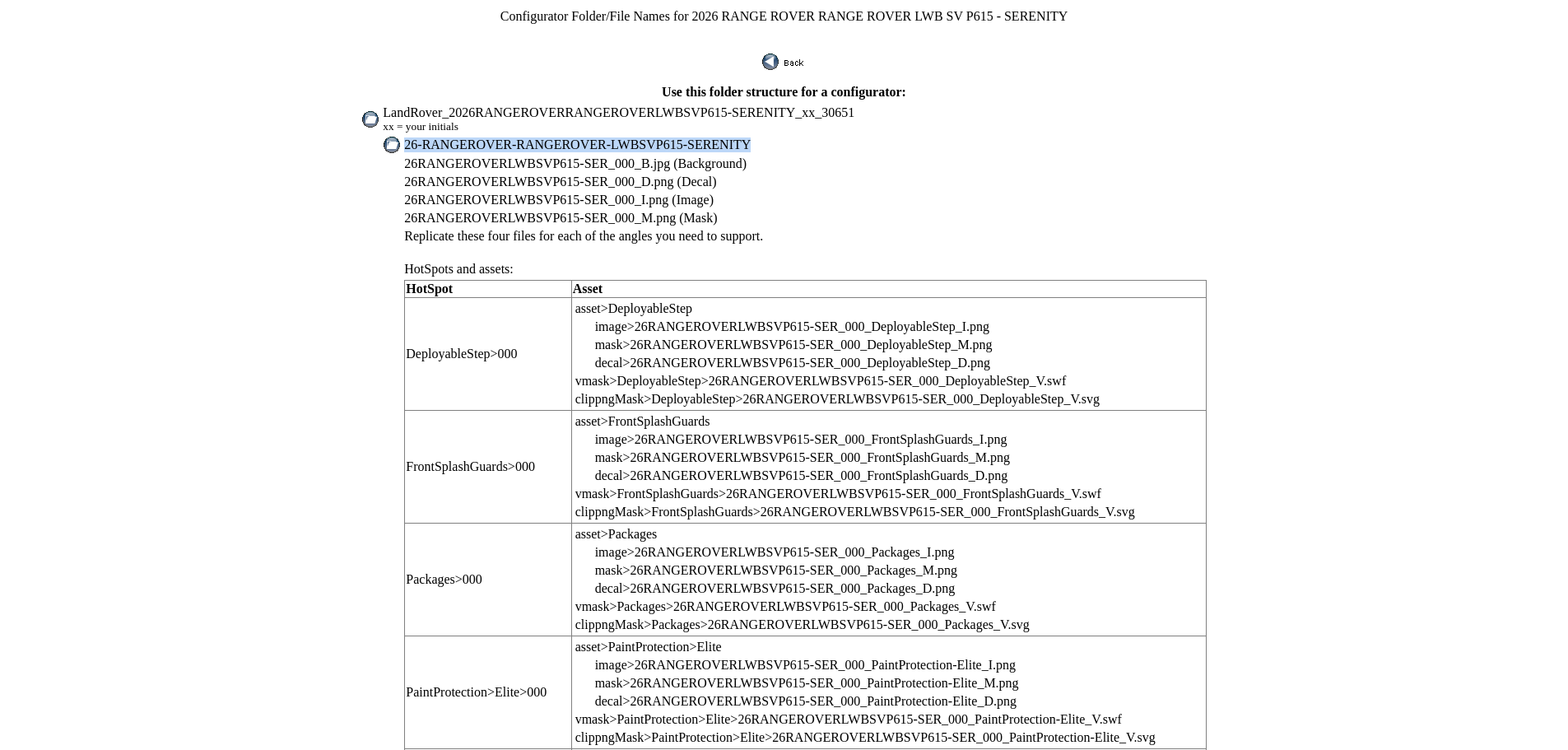
click at [778, 136] on td "26-RANGEROVER-RANGEROVER-LWBSVP615-SERENITY" at bounding box center [805, 145] width 804 height 18
copy span "26-RANGEROVER-RANGEROVER-LWBSVP615-SERENITY"
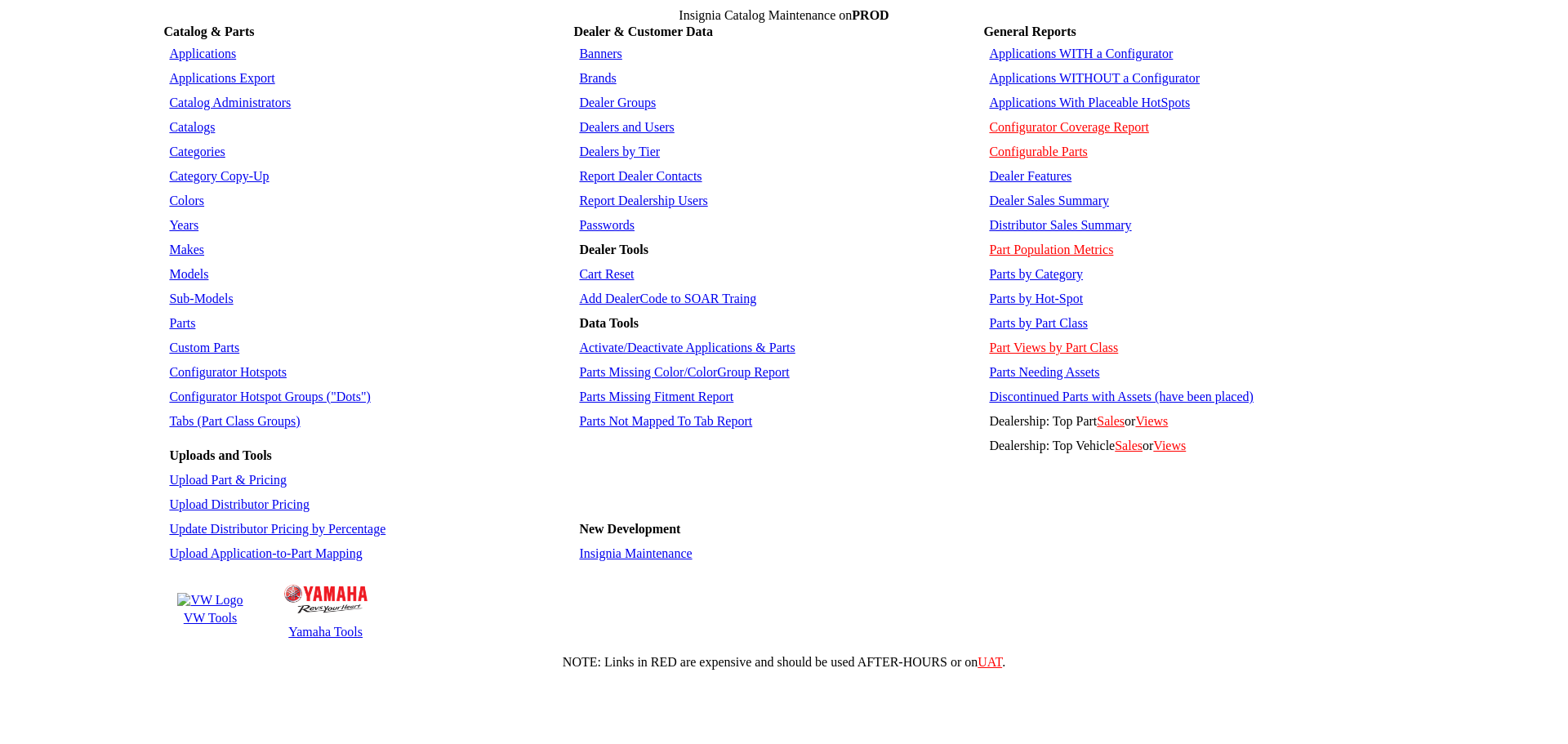
click at [1032, 291] on link "Parts by Hot-Spot" at bounding box center [1036, 298] width 94 height 14
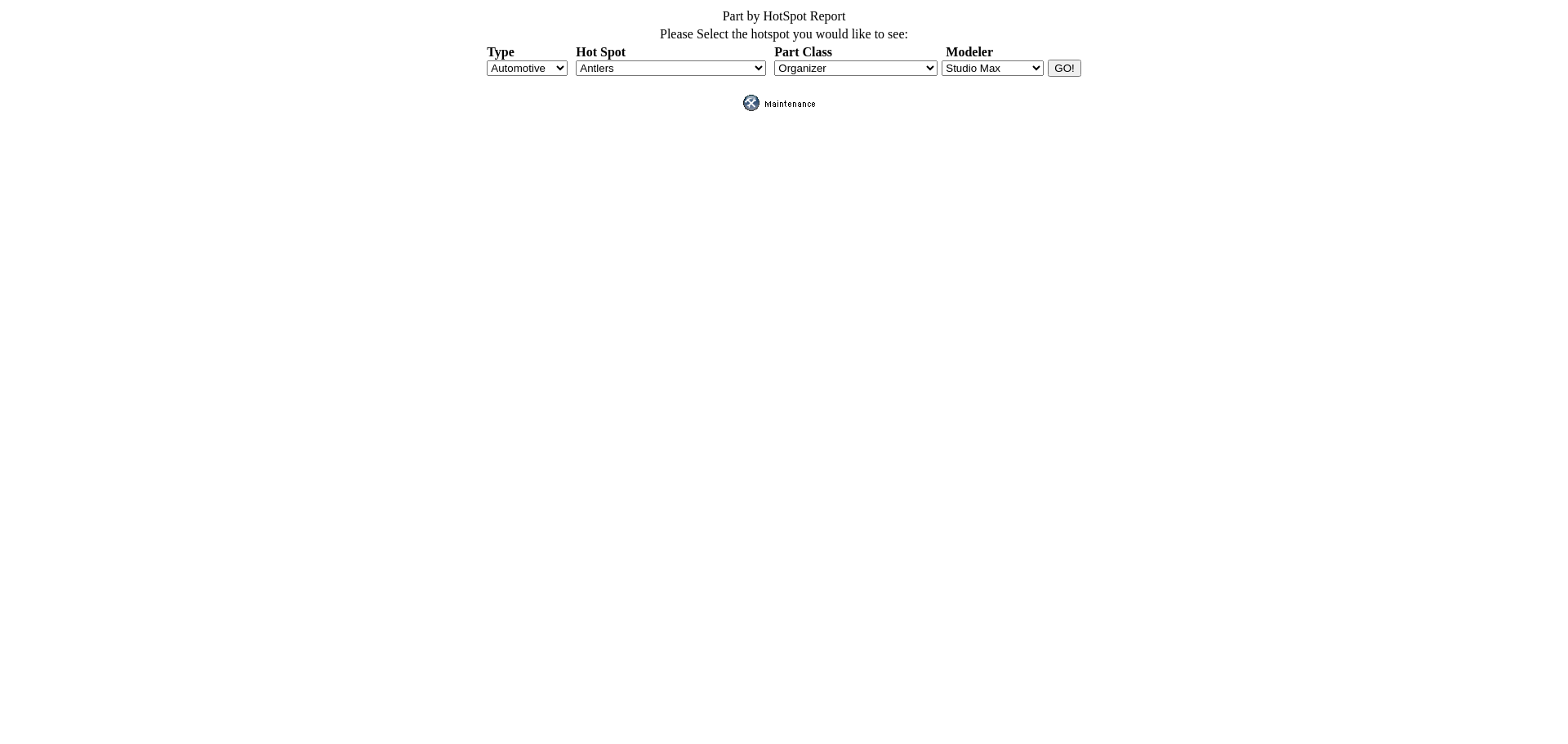
click at [741, 61] on select "Antlers APillarFogLight AssistSteps BackUpSensors BedCap BedCargo BedCrossRail …" at bounding box center [670, 68] width 190 height 15
select select "205"
click at [575, 61] on select "Antlers APillarFogLight AssistSteps BackUpSensors BedCap BedCargo BedCrossRail …" at bounding box center [670, 68] width 190 height 15
click at [1012, 61] on select "Blender Manager Studio Max" at bounding box center [993, 68] width 102 height 15
select select "1"
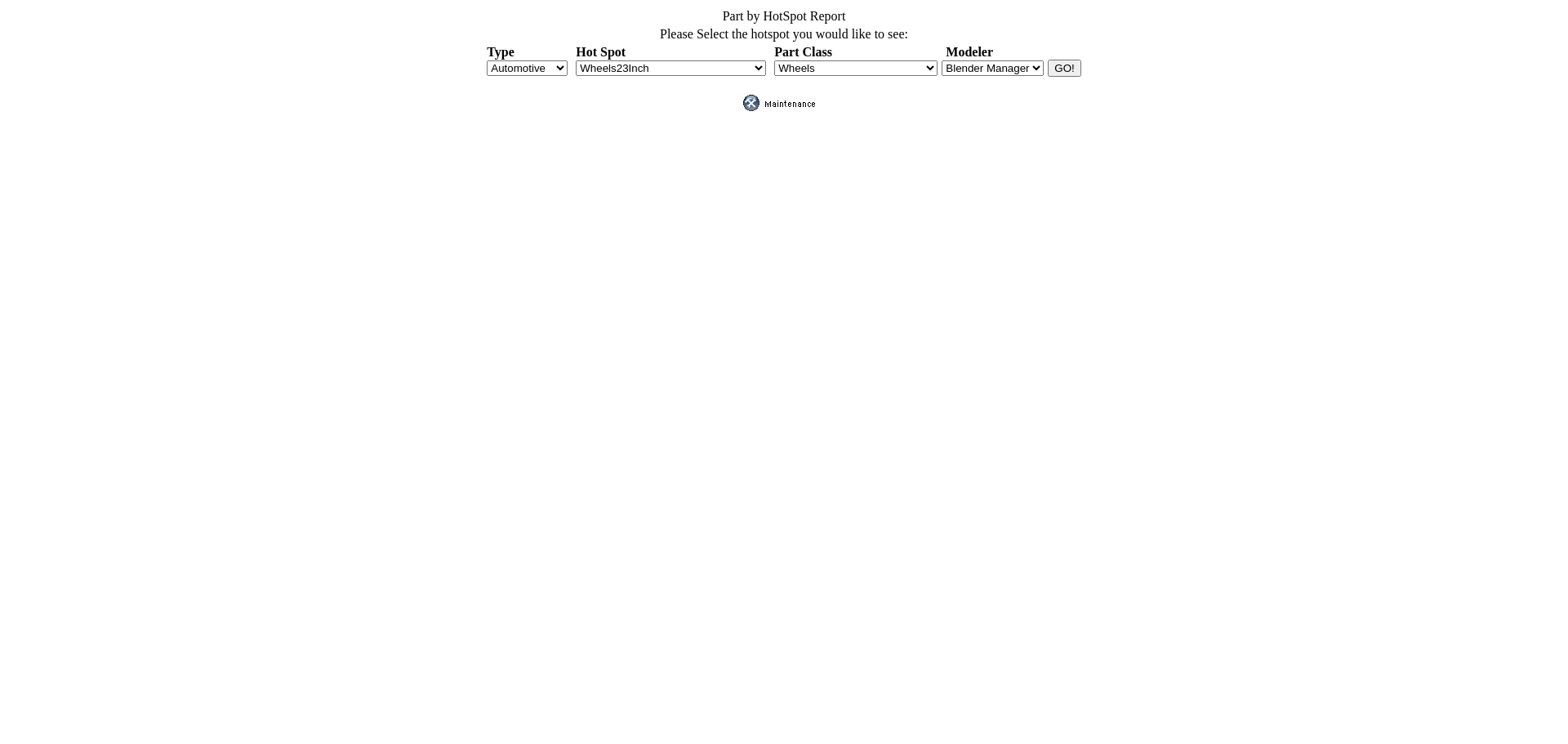
click at [942, 61] on select "Blender Manager Studio Max" at bounding box center [993, 68] width 102 height 15
click at [1065, 60] on input "GO!" at bounding box center [1064, 68] width 33 height 17
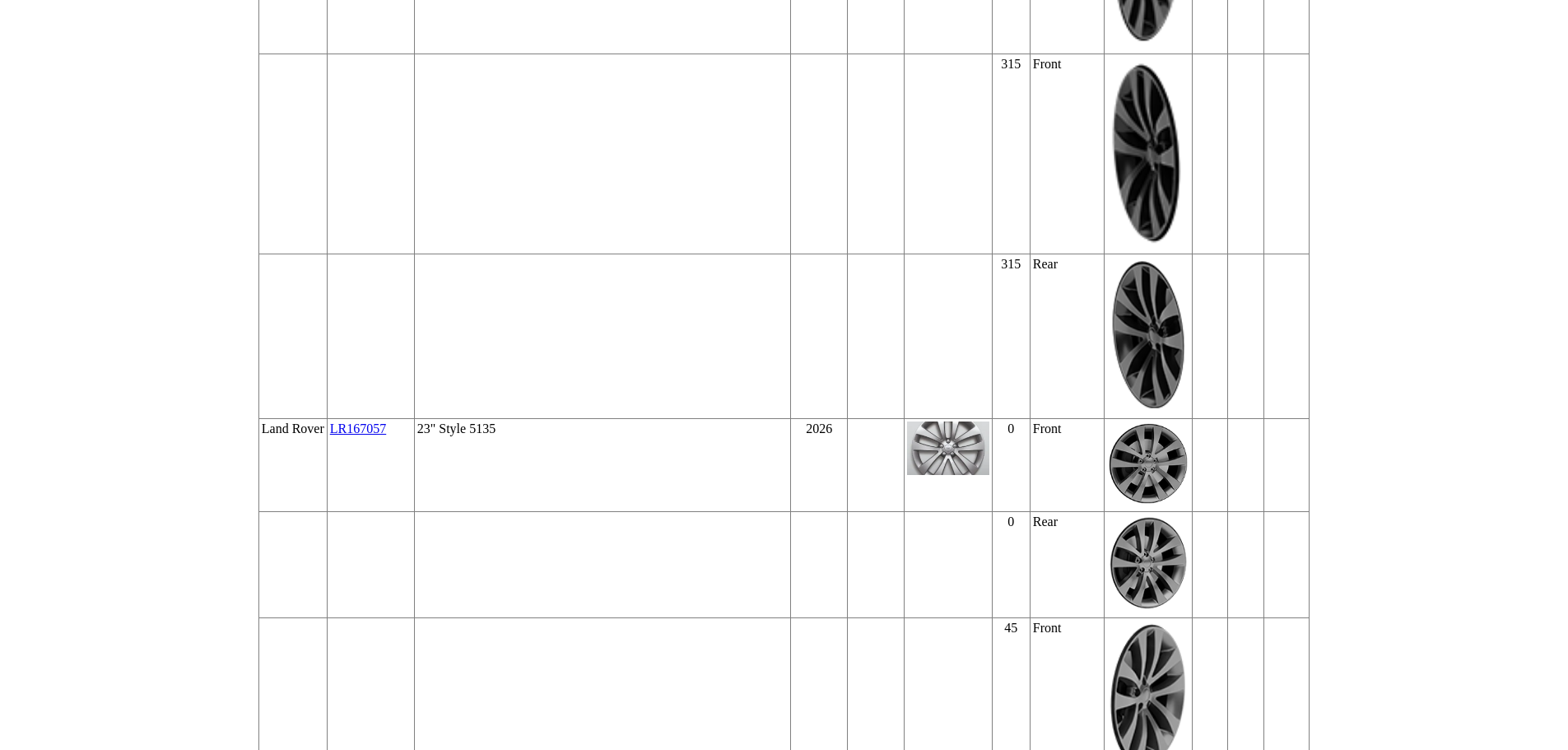
scroll to position [4444, 0]
